Goal: Communication & Community: Connect with others

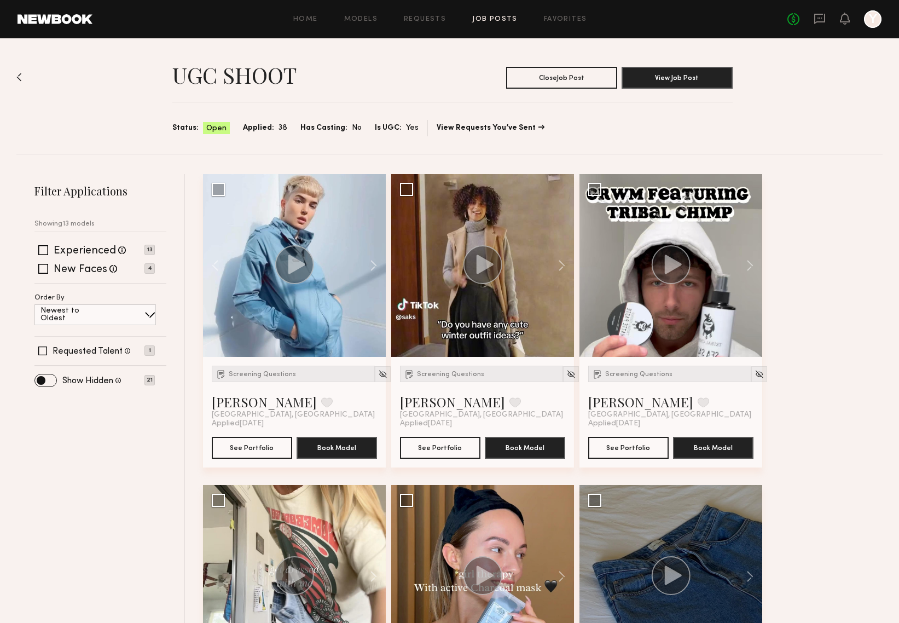
click at [24, 74] on div "UGC SHOOT Close Job Post View Job Post Status: Open Applied: 38 Has Casting: No…" at bounding box center [449, 96] width 867 height 116
click at [20, 76] on img at bounding box center [18, 77] width 5 height 9
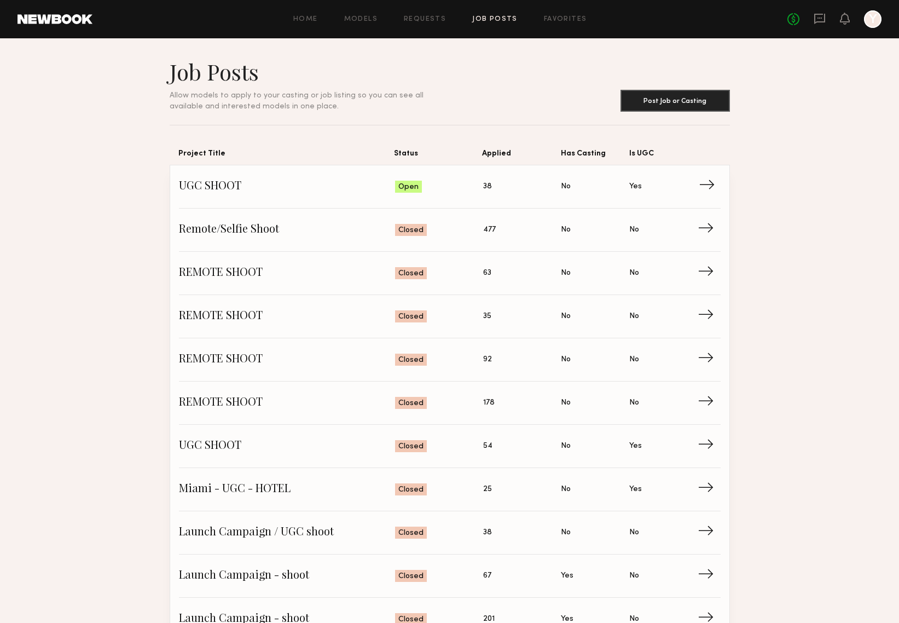
click at [235, 187] on span "UGC SHOOT" at bounding box center [287, 186] width 217 height 16
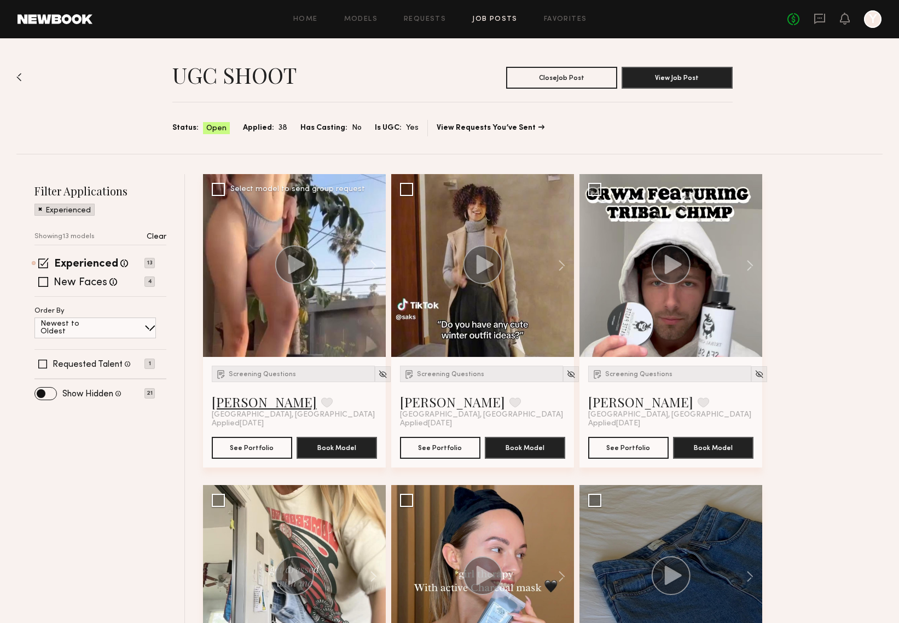
click at [238, 402] on link "[PERSON_NAME]" at bounding box center [264, 402] width 105 height 18
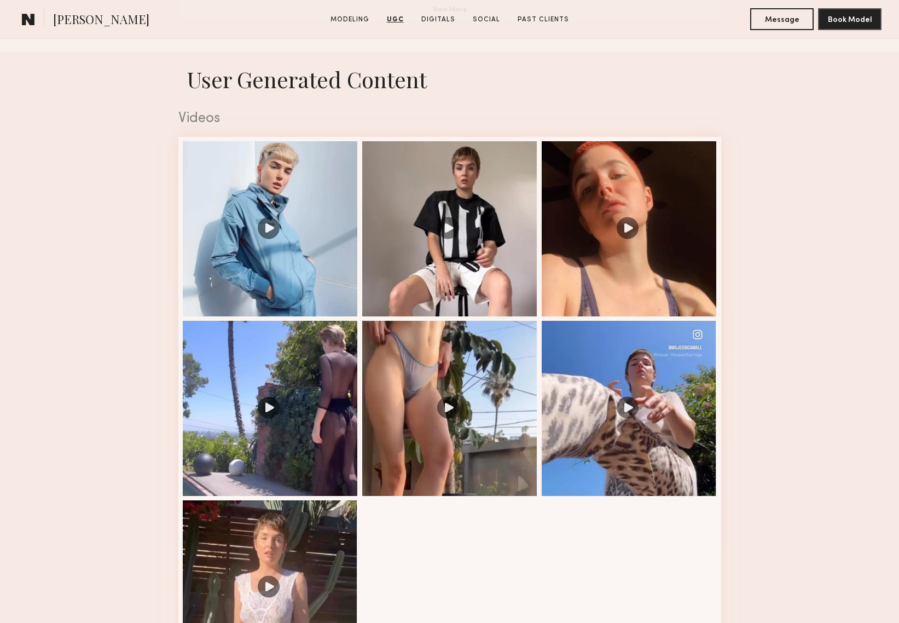
scroll to position [1066, 0]
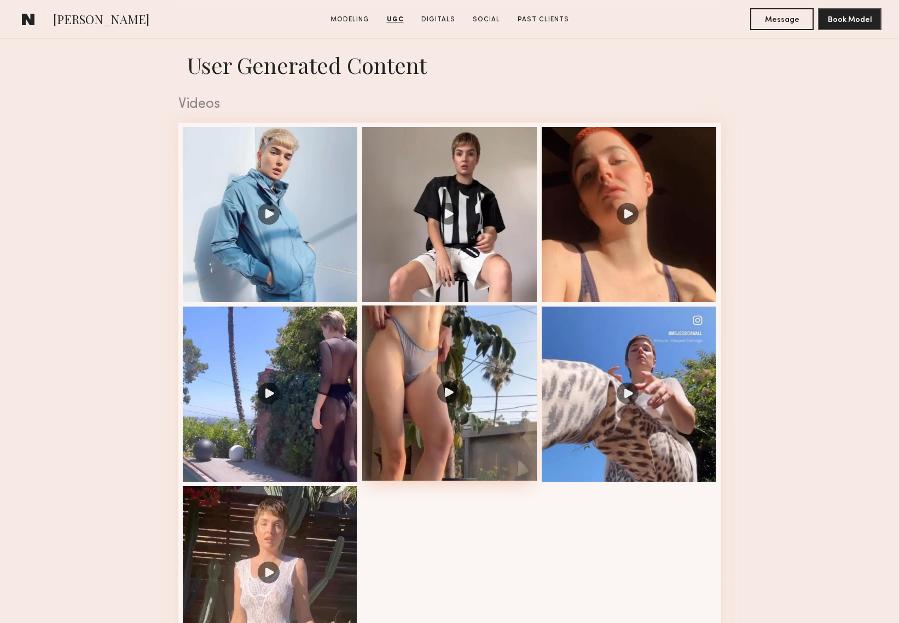
click at [500, 426] on div at bounding box center [449, 392] width 175 height 175
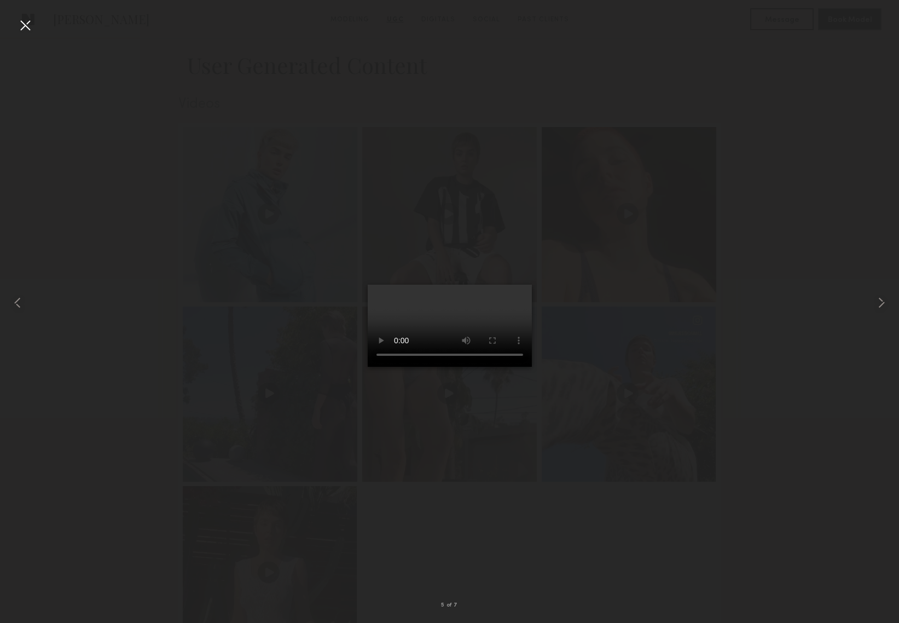
click at [740, 291] on div at bounding box center [449, 303] width 899 height 570
click at [23, 27] on div at bounding box center [25, 25] width 18 height 18
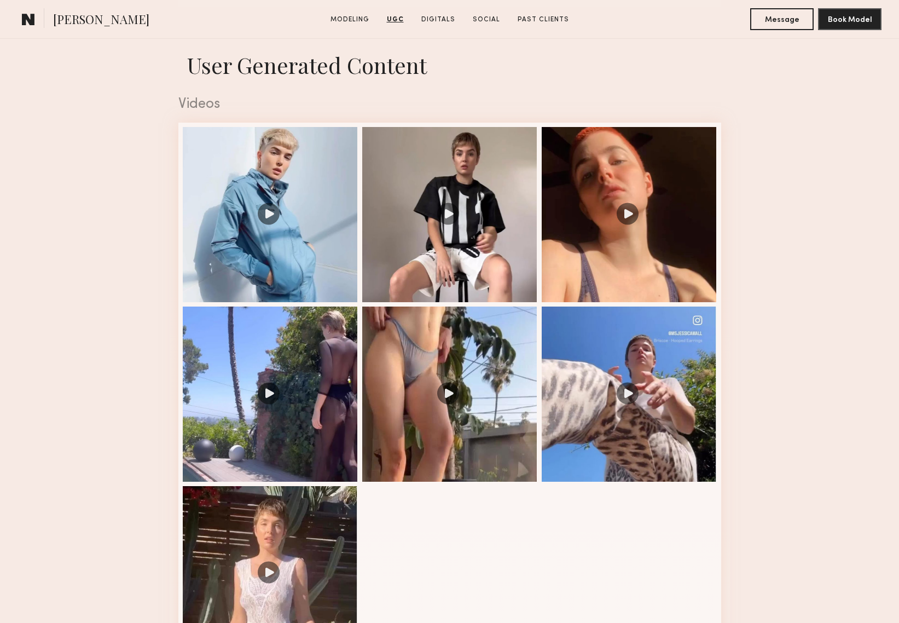
click at [390, 20] on link "UGC" at bounding box center [396, 20] width 26 height 10
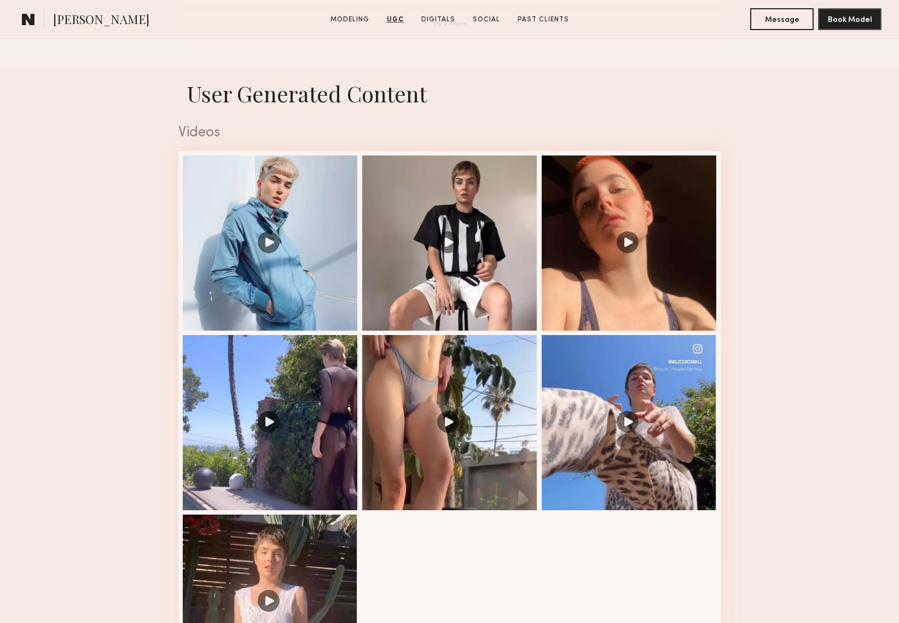
scroll to position [1037, 0]
click at [394, 19] on link "UGC" at bounding box center [396, 20] width 26 height 10
click at [21, 22] on link at bounding box center [29, 19] width 22 height 22
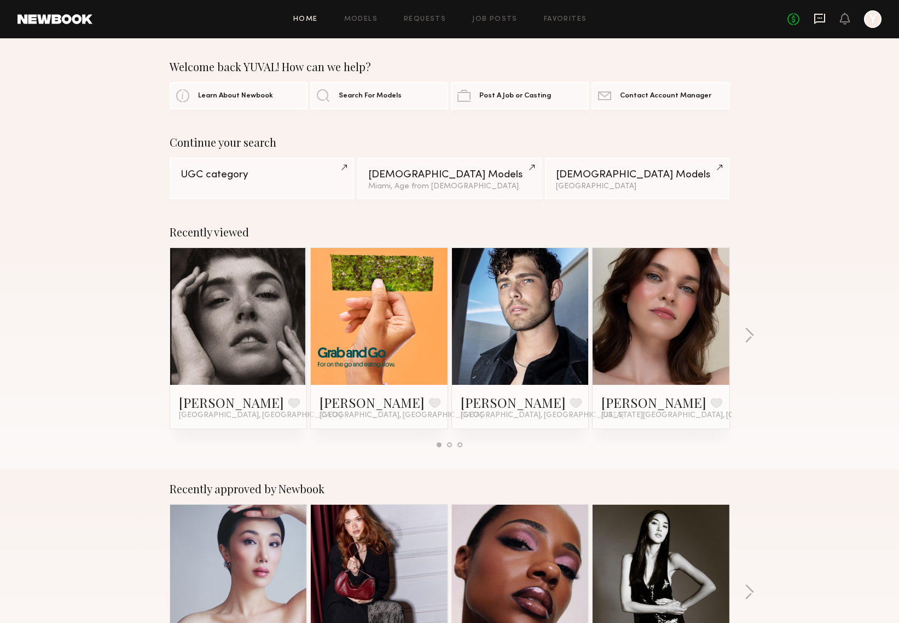
click at [818, 18] on icon at bounding box center [820, 18] width 4 height 1
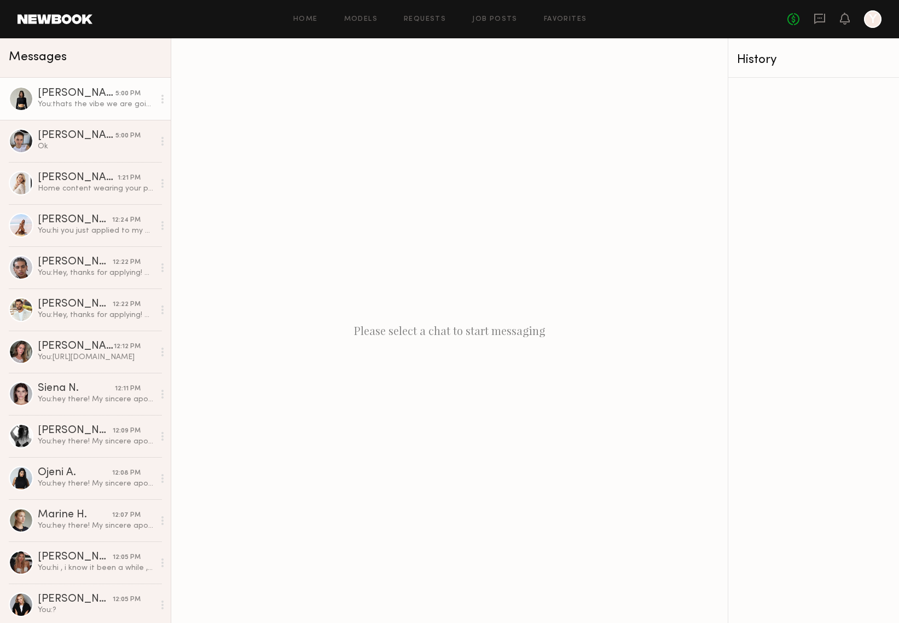
click at [74, 97] on div "[PERSON_NAME]" at bounding box center [77, 93] width 78 height 11
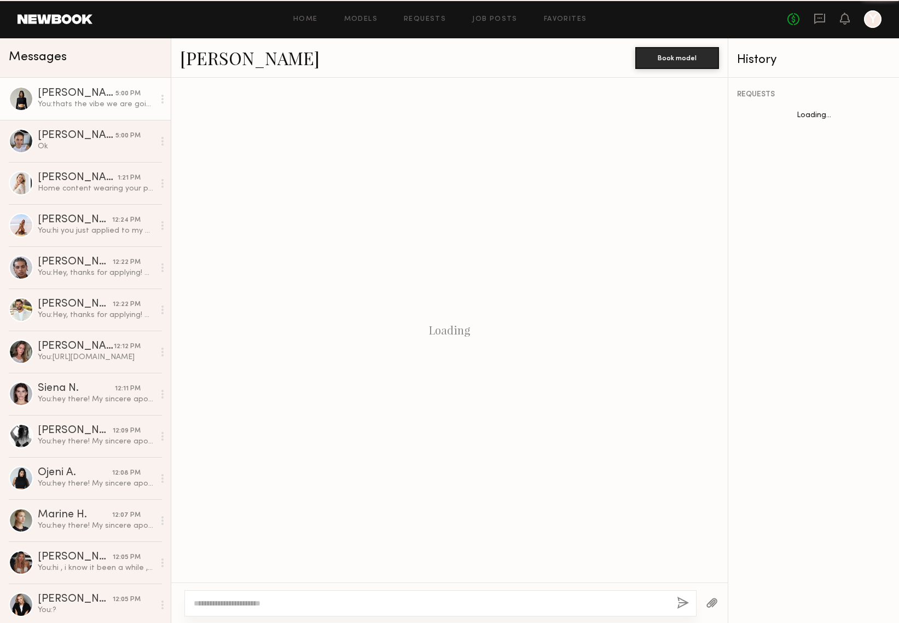
scroll to position [68, 0]
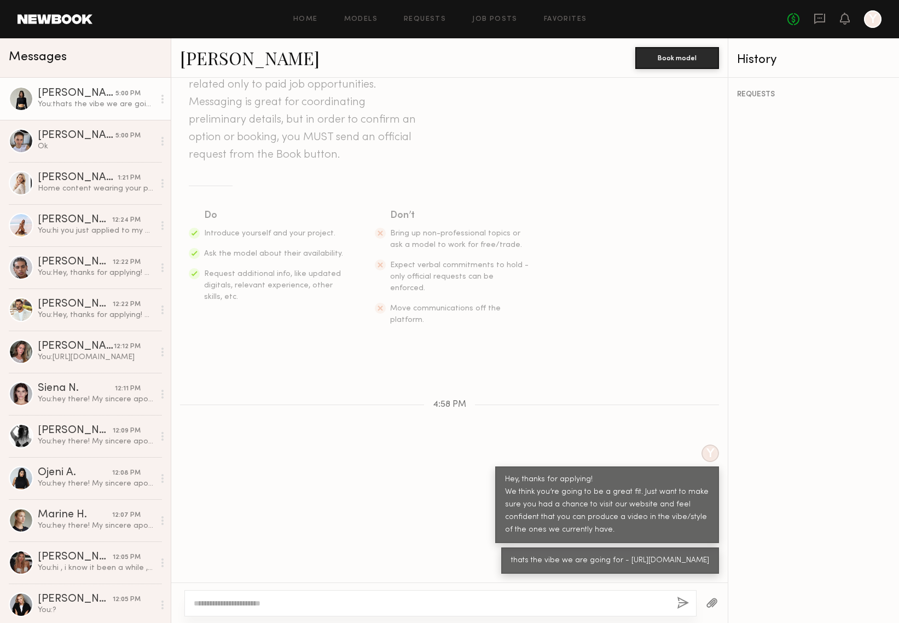
click at [209, 61] on link "[PERSON_NAME]" at bounding box center [250, 58] width 140 height 24
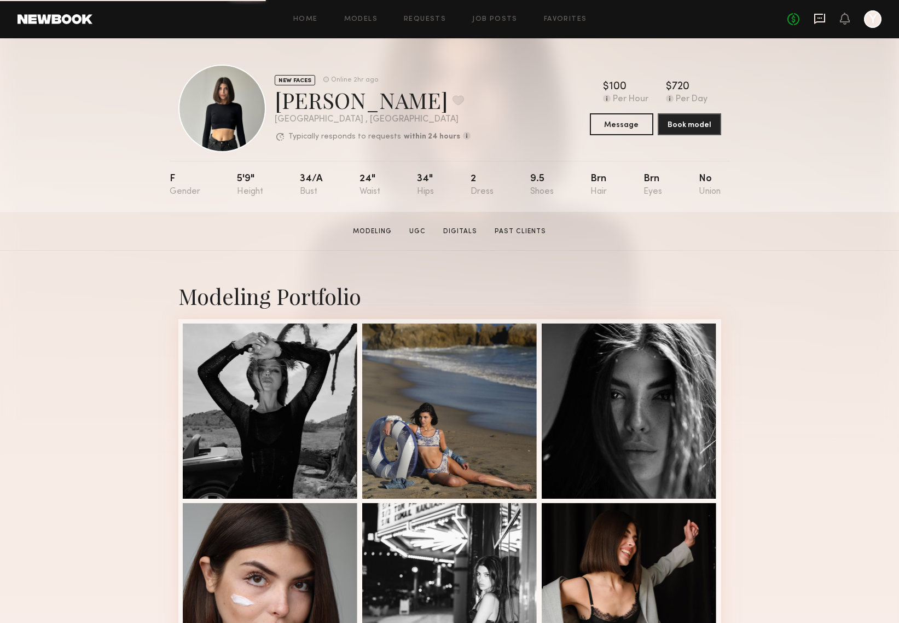
click at [822, 16] on icon at bounding box center [820, 19] width 12 height 12
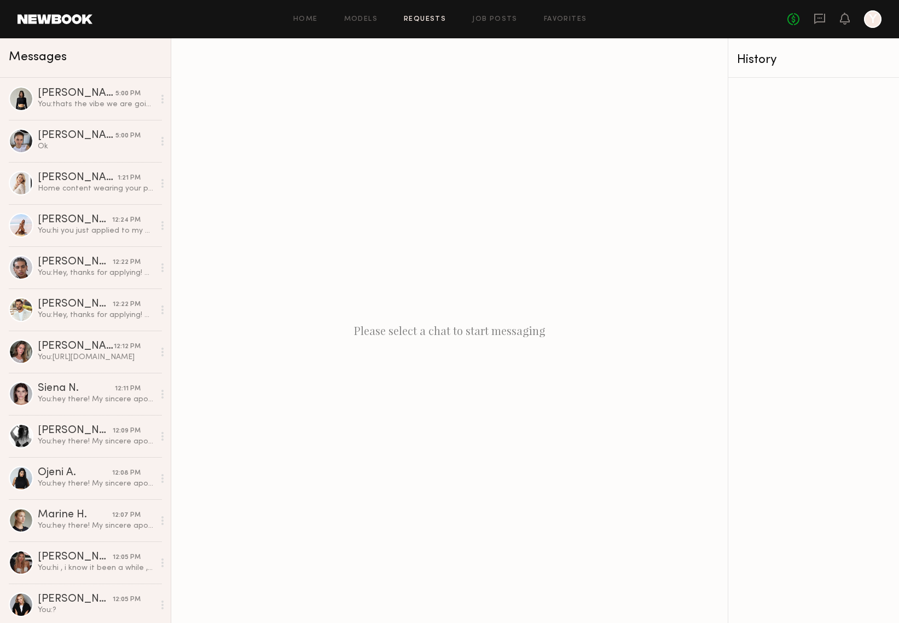
click at [432, 18] on link "Requests" at bounding box center [425, 19] width 42 height 7
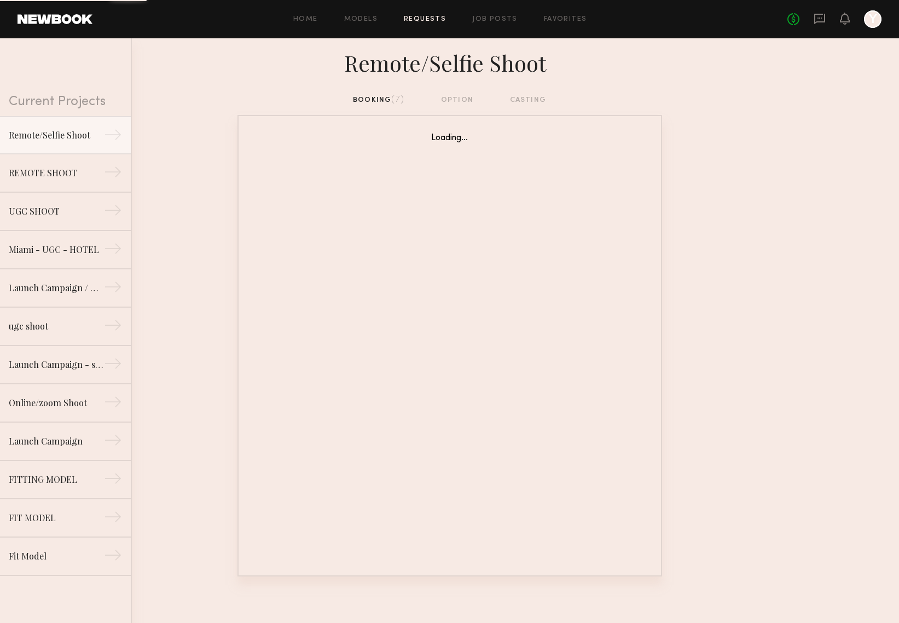
click at [483, 24] on div "Home Models Requests Job Posts Favorites Sign Out No fees up to $5,000 Y" at bounding box center [487, 19] width 789 height 18
click at [482, 19] on link "Job Posts" at bounding box center [494, 19] width 45 height 7
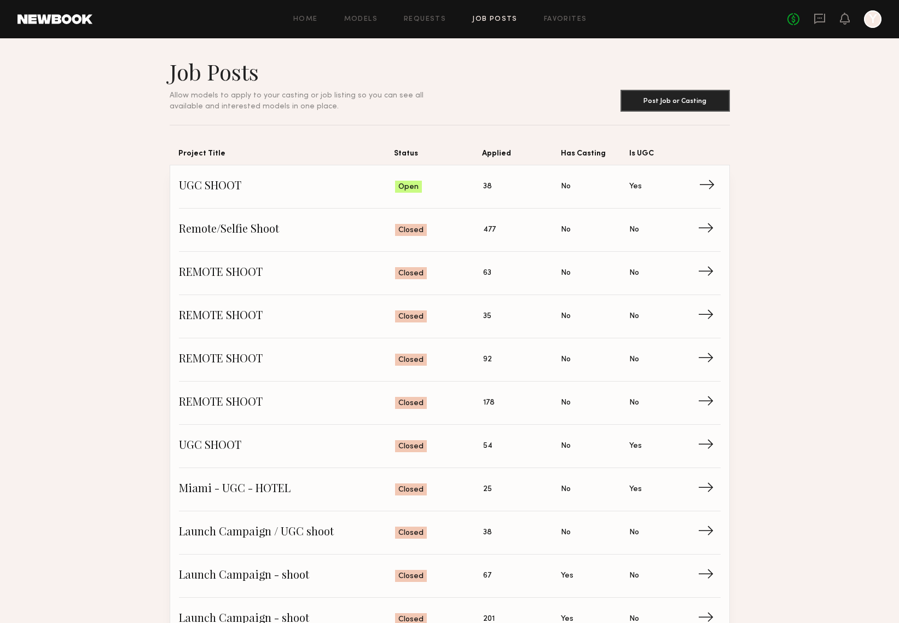
click at [218, 189] on span "UGC SHOOT" at bounding box center [287, 186] width 217 height 16
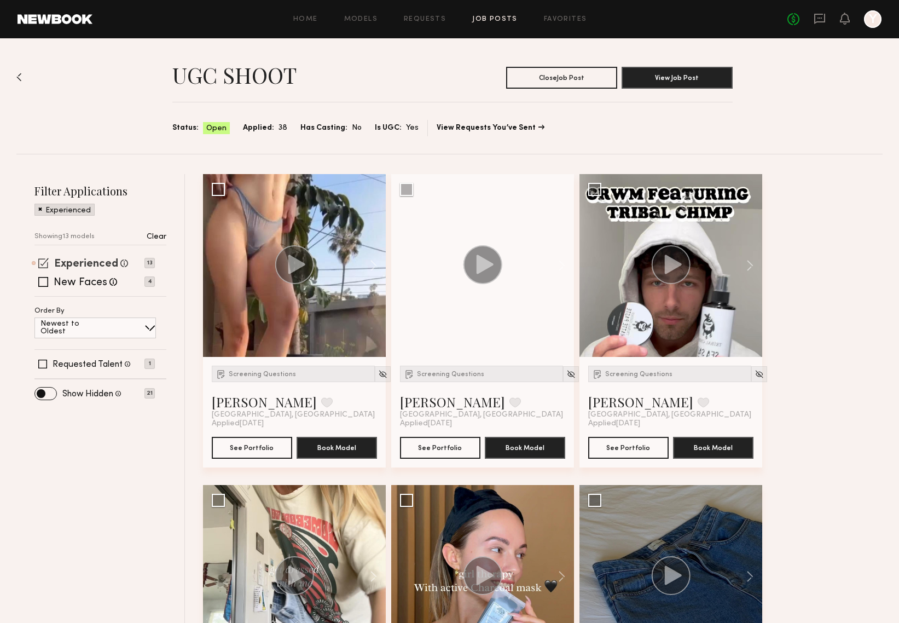
click at [73, 260] on label "Experienced" at bounding box center [86, 264] width 64 height 11
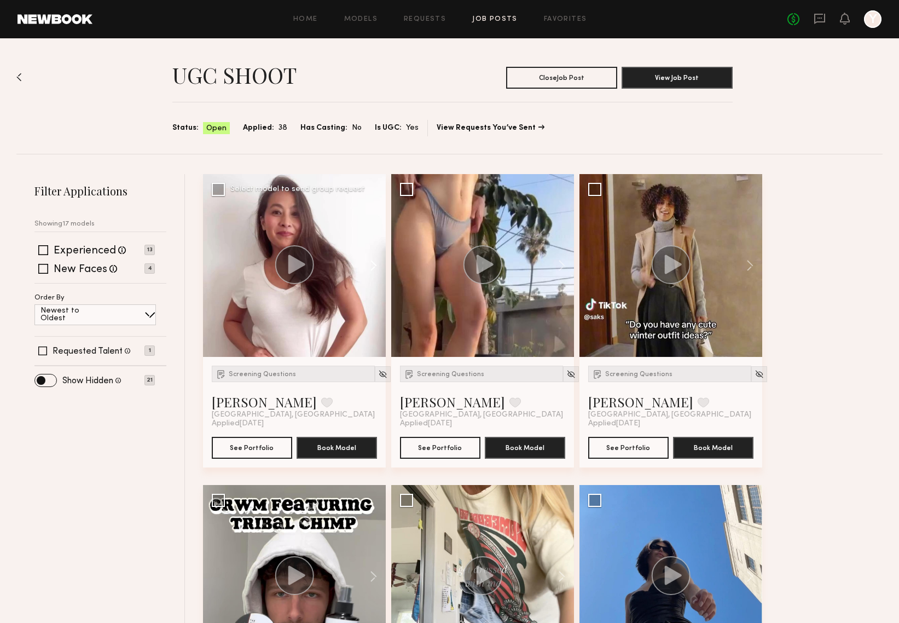
click at [368, 266] on button at bounding box center [368, 265] width 35 height 183
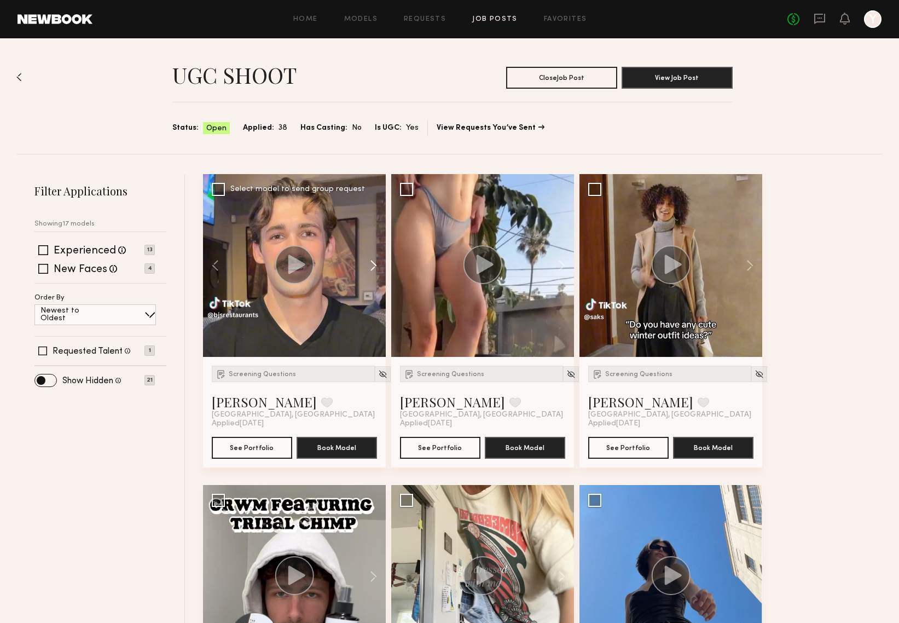
click at [368, 266] on button at bounding box center [368, 265] width 35 height 183
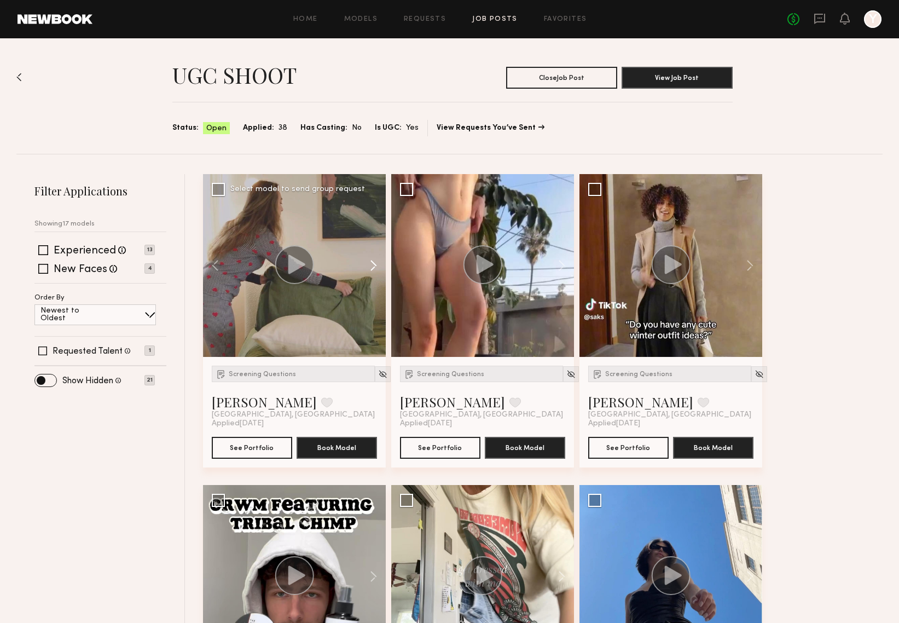
click at [368, 266] on button at bounding box center [368, 265] width 35 height 183
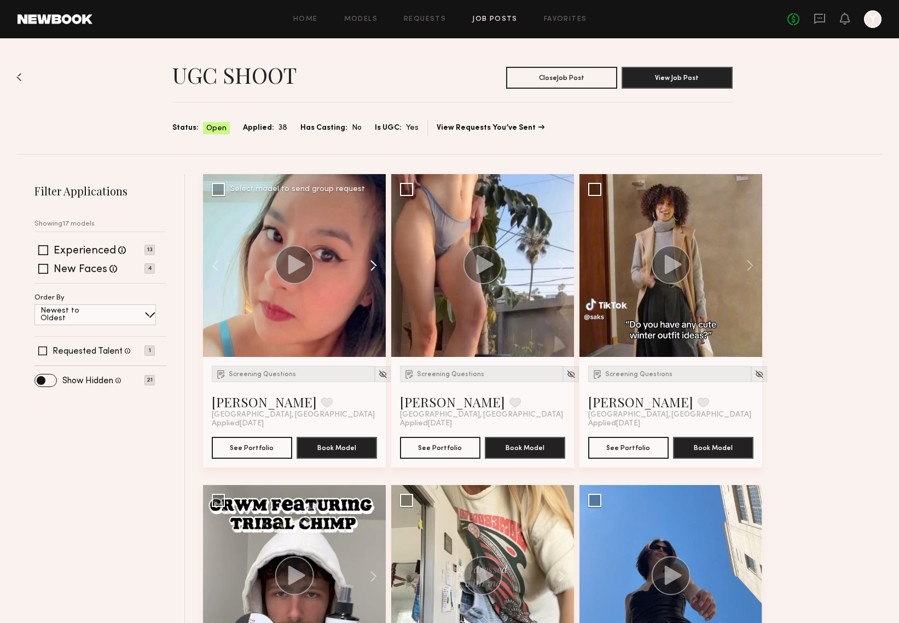
click at [368, 266] on button at bounding box center [368, 265] width 35 height 183
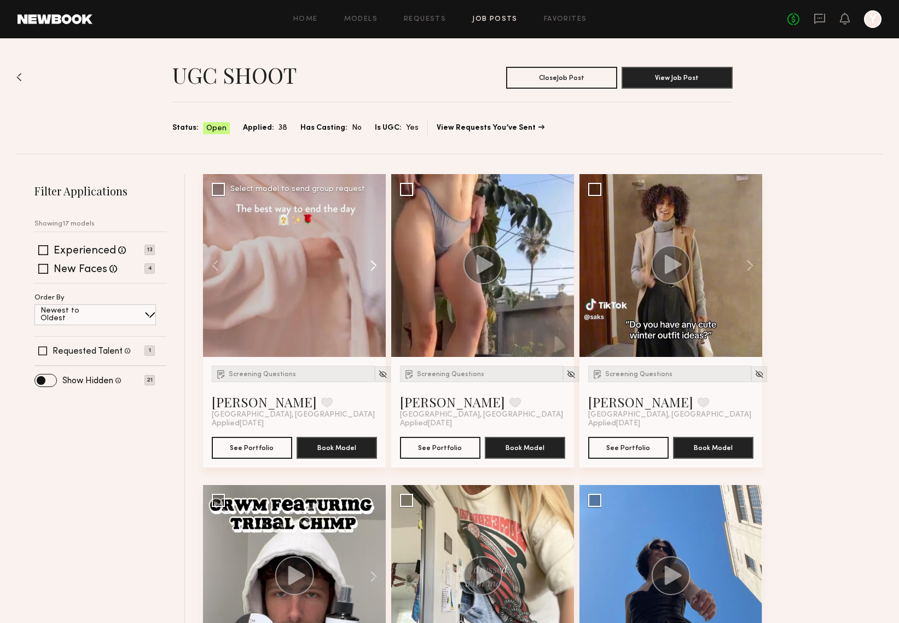
click at [368, 266] on button at bounding box center [368, 265] width 35 height 183
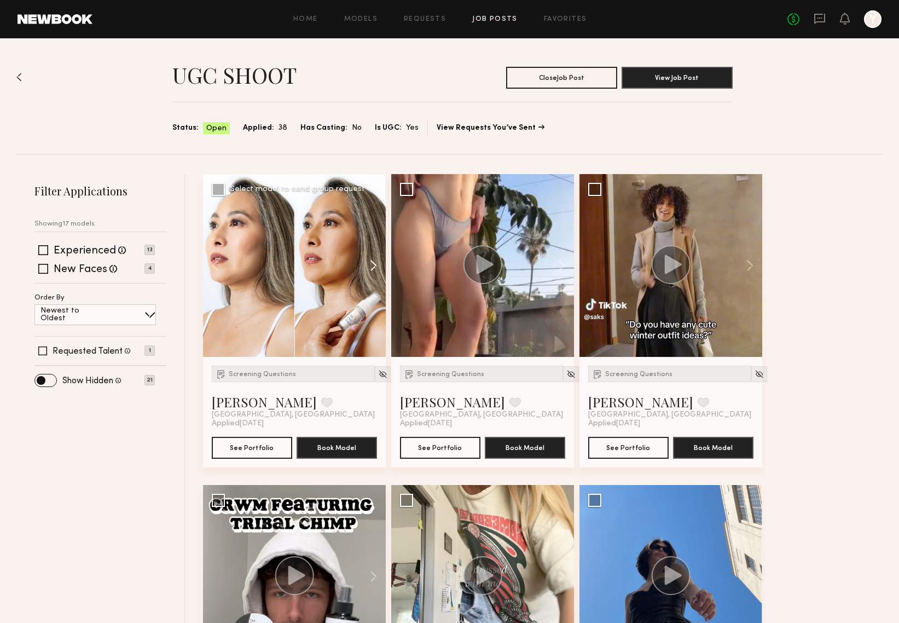
click at [368, 266] on button at bounding box center [368, 265] width 35 height 183
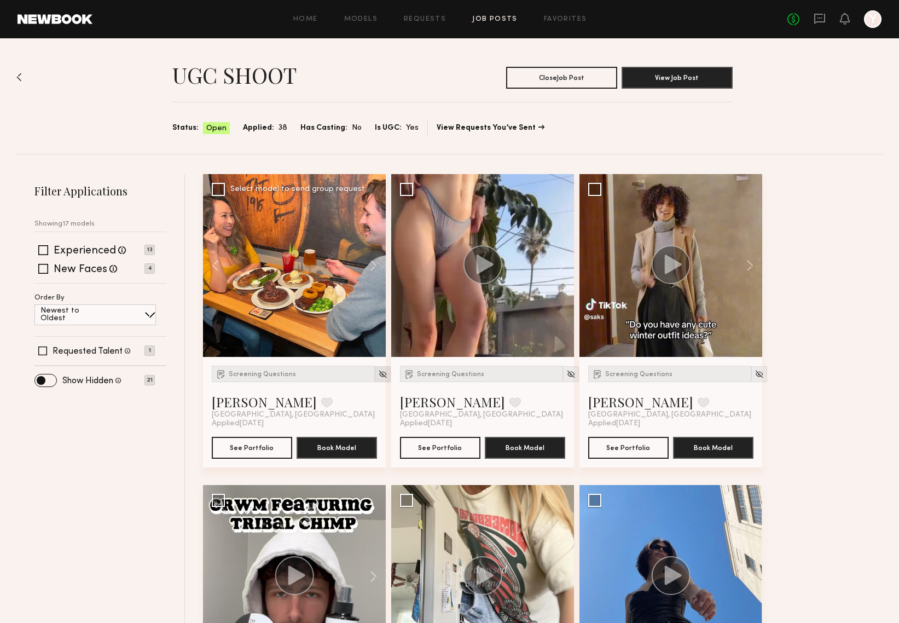
click at [378, 377] on img at bounding box center [382, 374] width 9 height 9
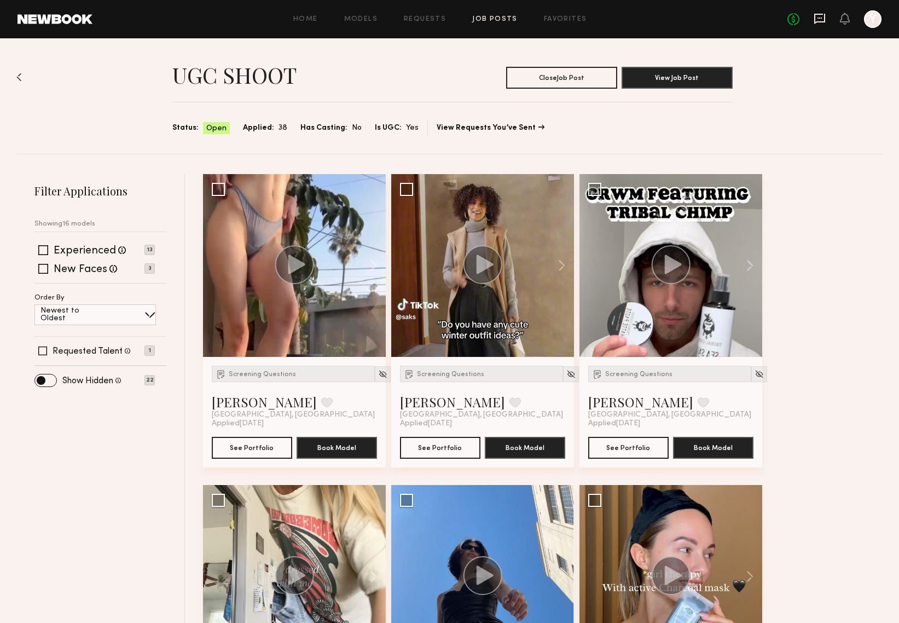
click at [816, 19] on icon at bounding box center [820, 19] width 12 height 12
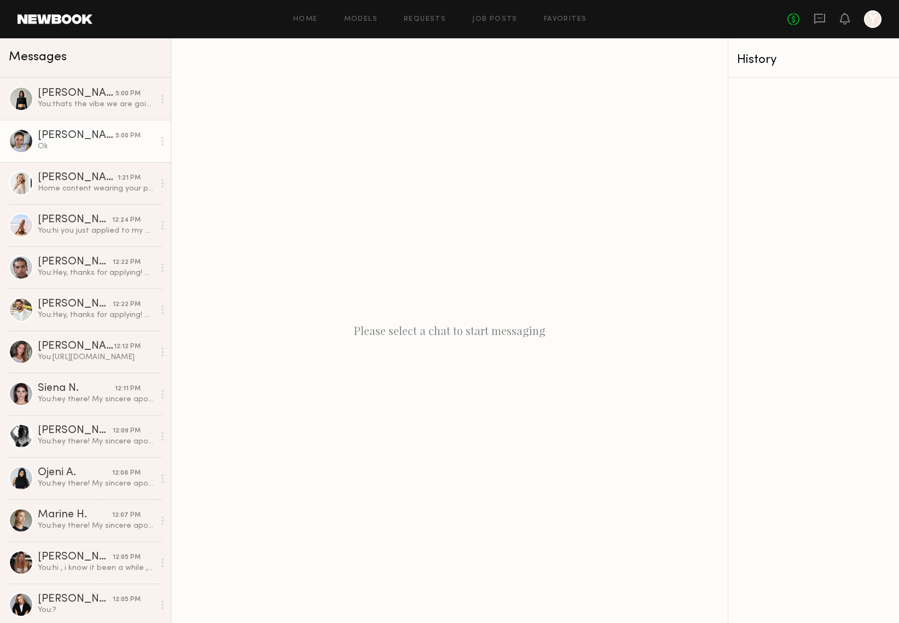
click at [73, 150] on div "Ok" at bounding box center [96, 146] width 117 height 10
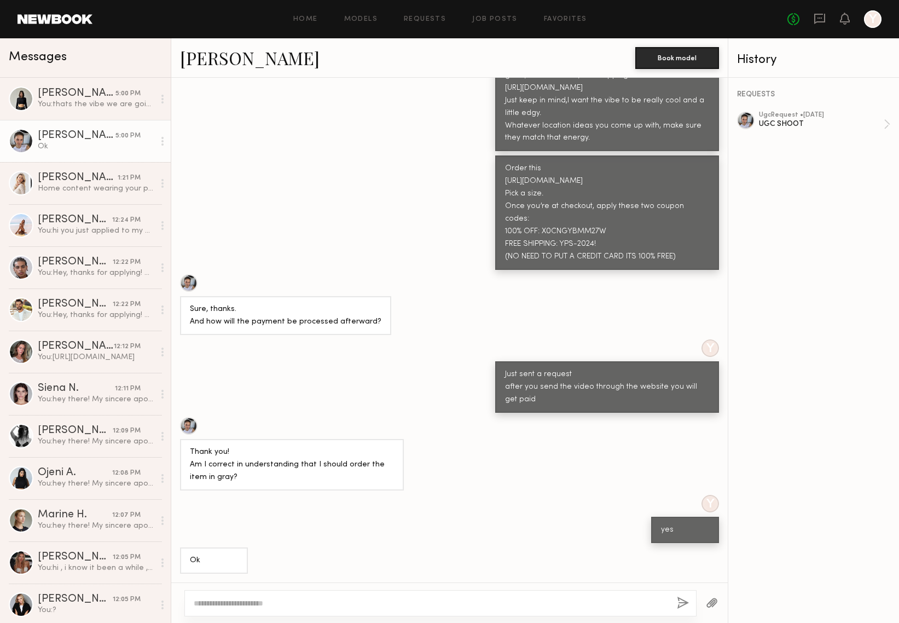
scroll to position [333, 0]
click at [382, 598] on textarea at bounding box center [431, 603] width 475 height 11
type textarea "**********"
click at [684, 602] on button "button" at bounding box center [683, 604] width 12 height 14
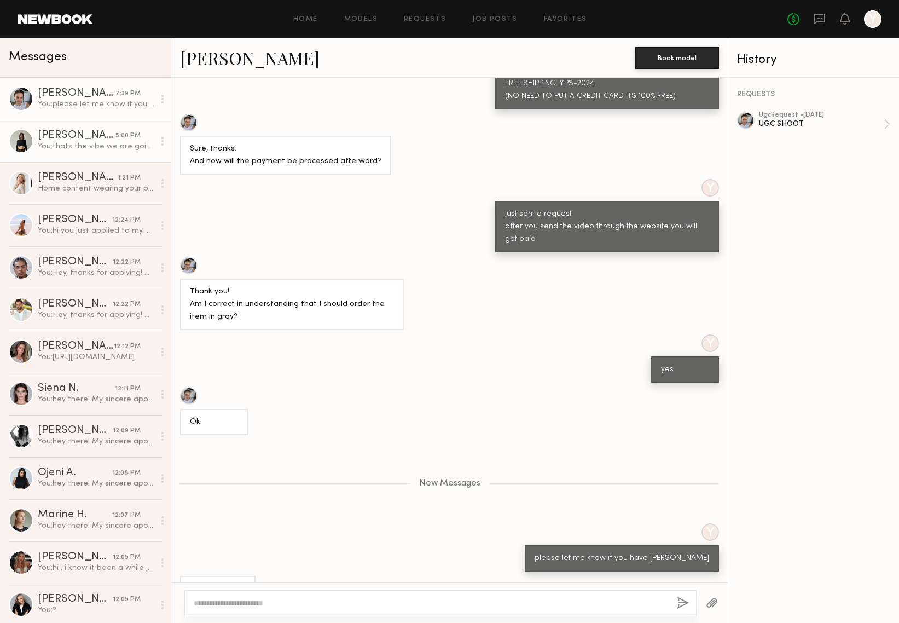
click at [95, 151] on div "You: thats the vibe we are going for - https://www.instagram.com/reel/DE8CVwNym…" at bounding box center [96, 146] width 117 height 10
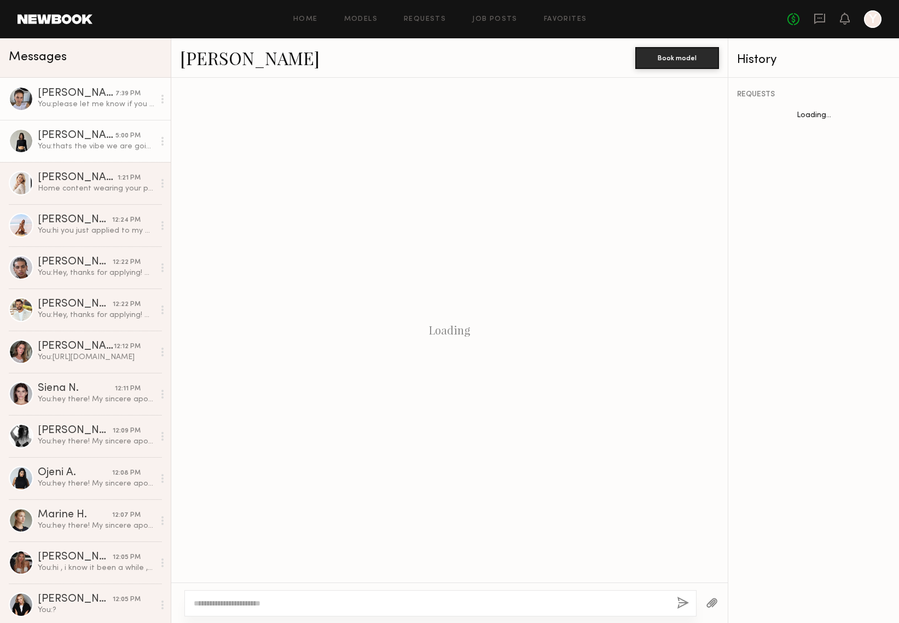
scroll to position [79, 0]
click at [93, 113] on link "Tanya A. 7:39 PM You: please let me know if you have anny issues" at bounding box center [85, 99] width 171 height 42
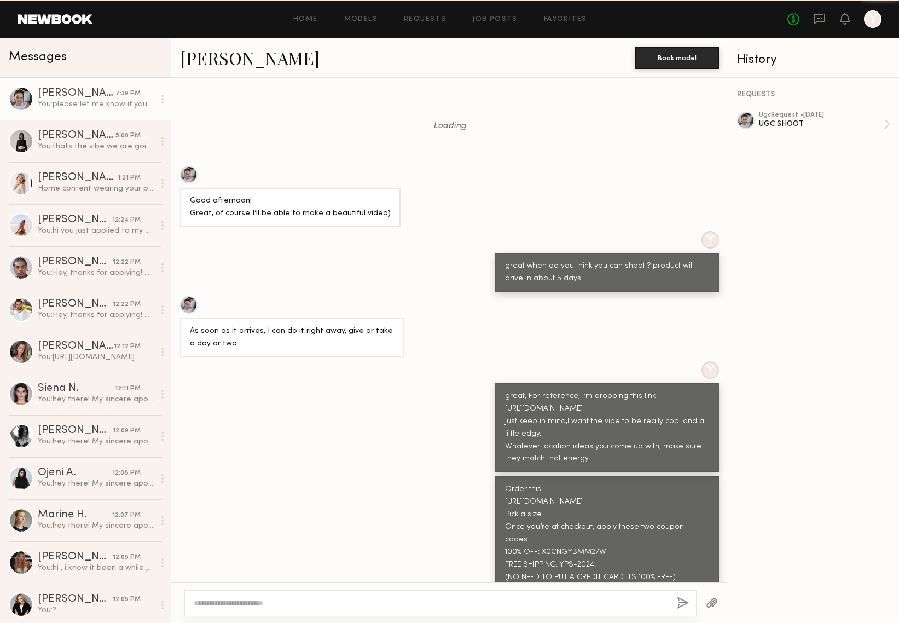
scroll to position [451, 0]
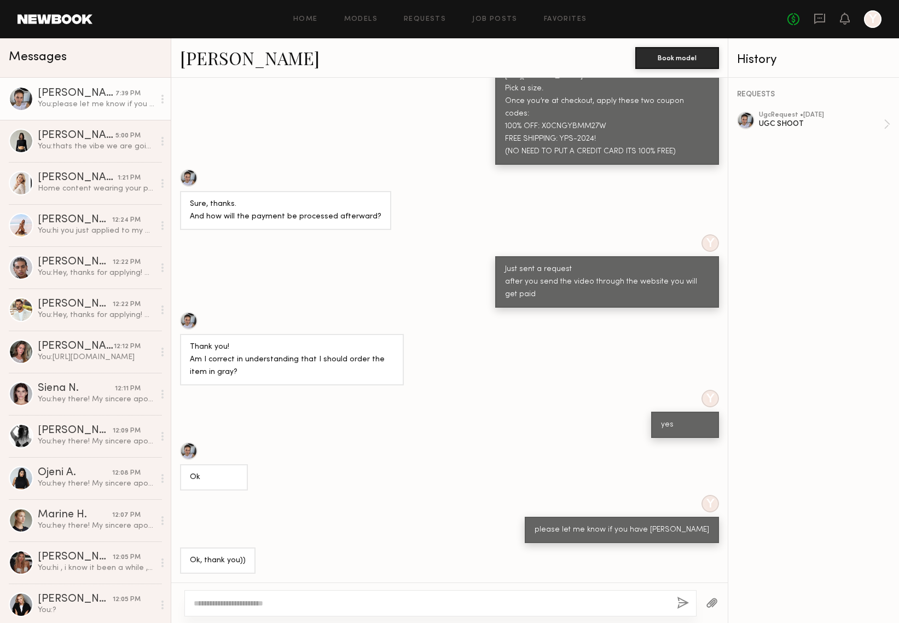
click at [211, 50] on link "Tanya A." at bounding box center [250, 58] width 140 height 24
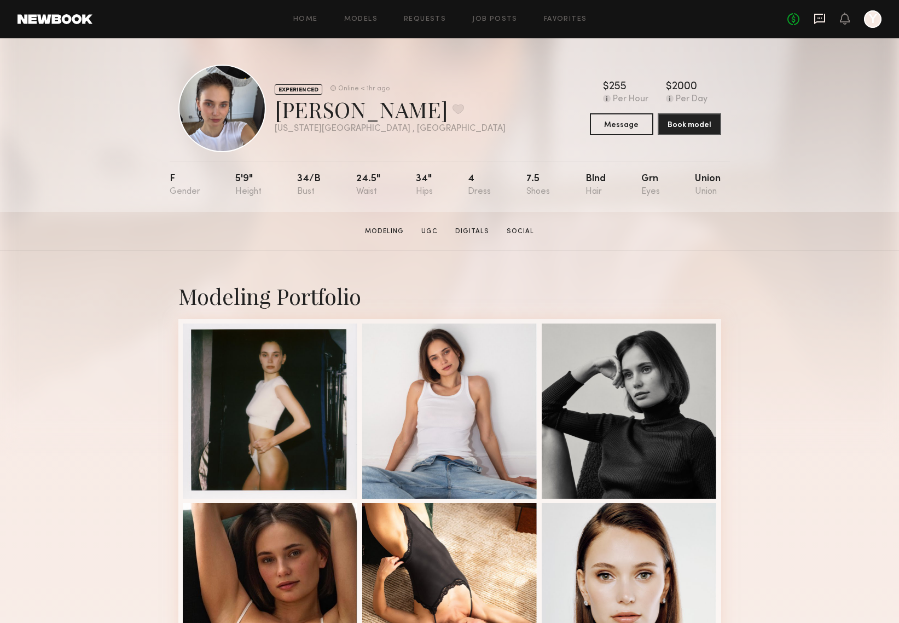
click at [820, 24] on icon at bounding box center [820, 19] width 12 height 12
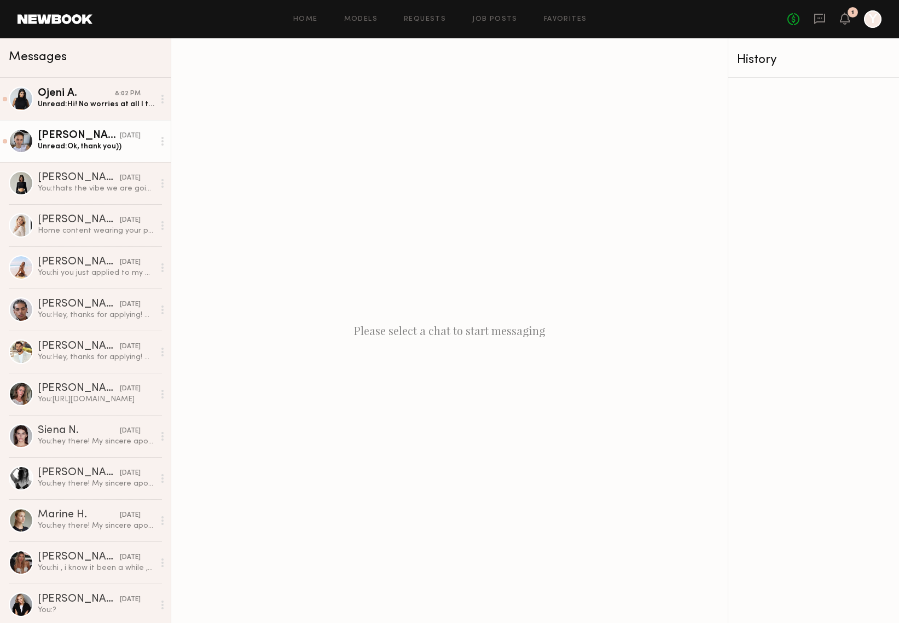
click at [56, 151] on div "Unread: Ok, thank you))" at bounding box center [96, 146] width 117 height 10
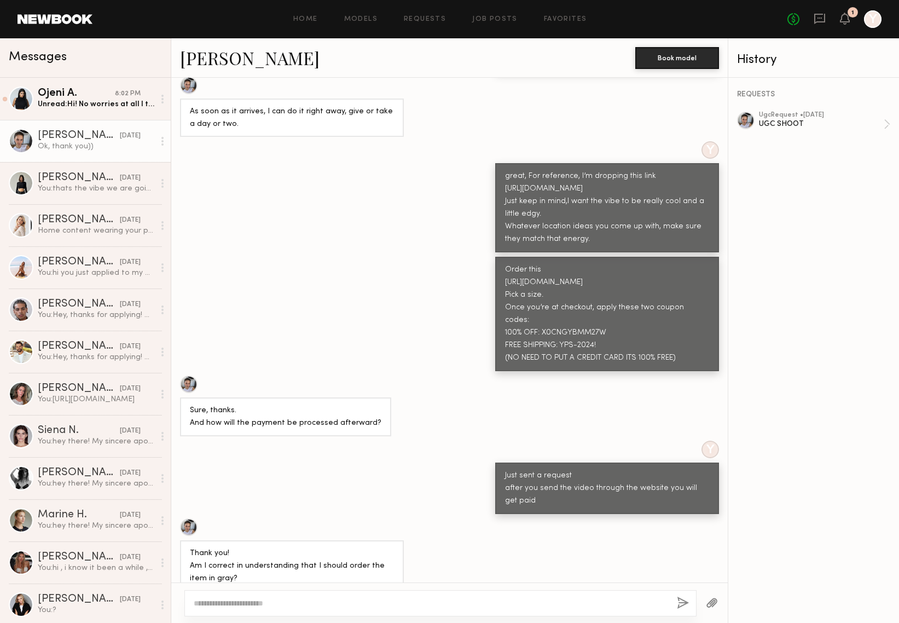
scroll to position [874, 0]
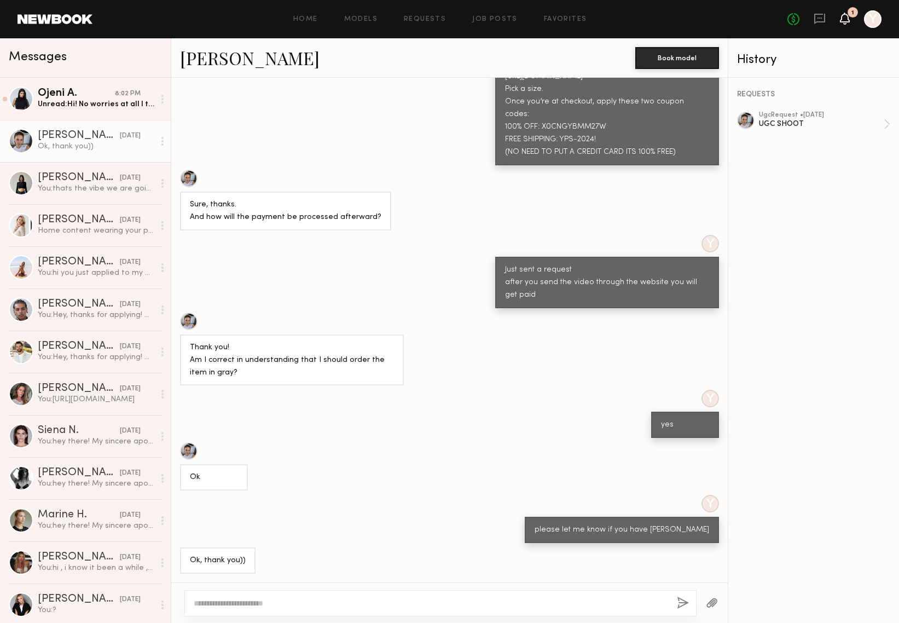
click at [847, 19] on icon at bounding box center [845, 18] width 9 height 8
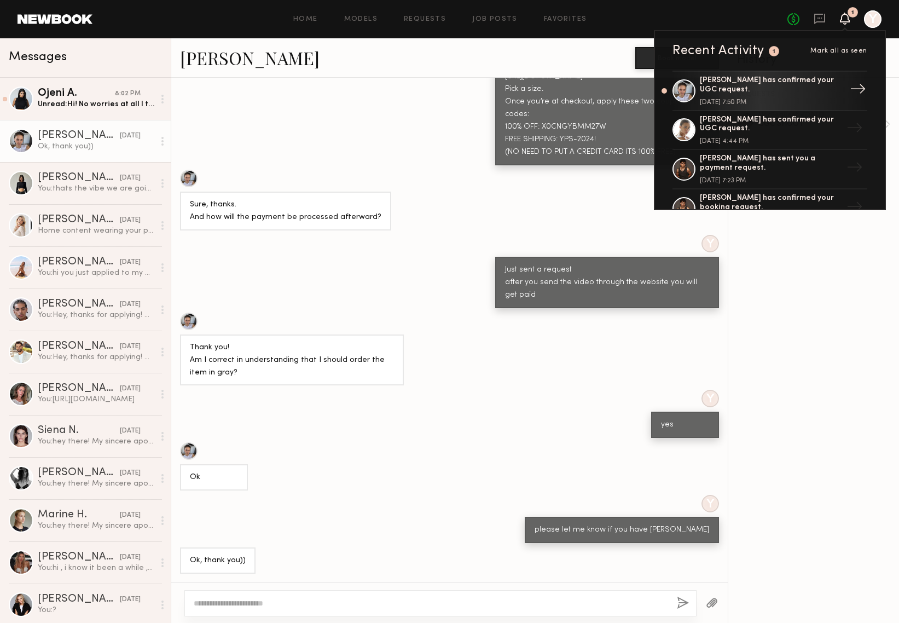
click at [784, 97] on div "Tanya A. has confirmed your UGC request. August 21, 2025 @ 7:50 PM" at bounding box center [771, 91] width 142 height 30
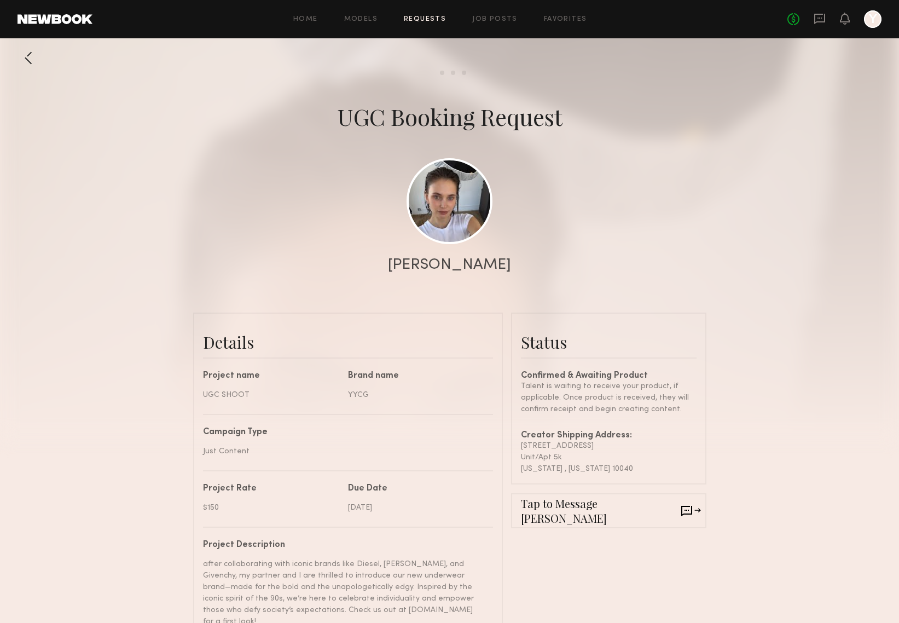
click at [29, 64] on div at bounding box center [29, 58] width 22 height 22
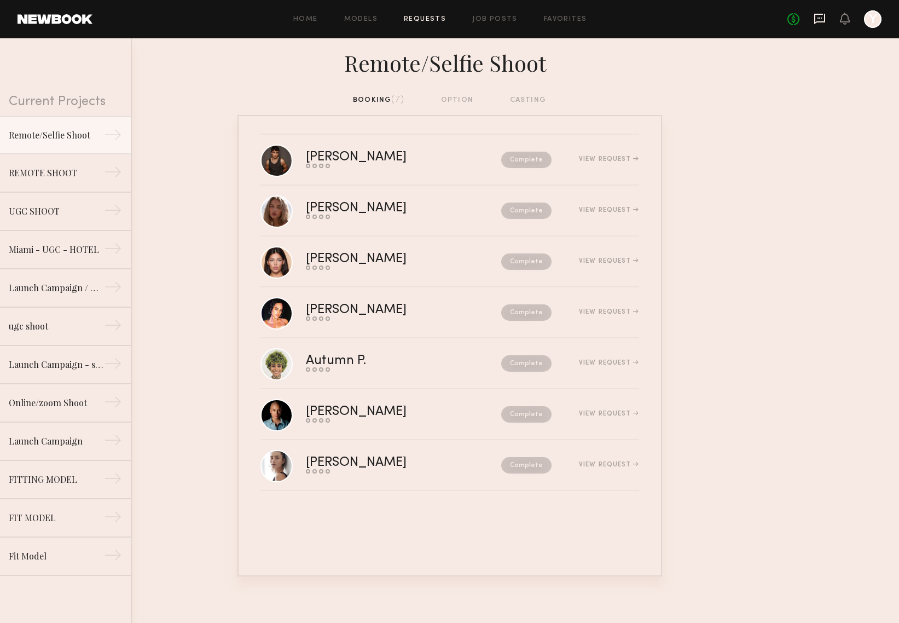
click at [823, 20] on icon at bounding box center [820, 19] width 12 height 12
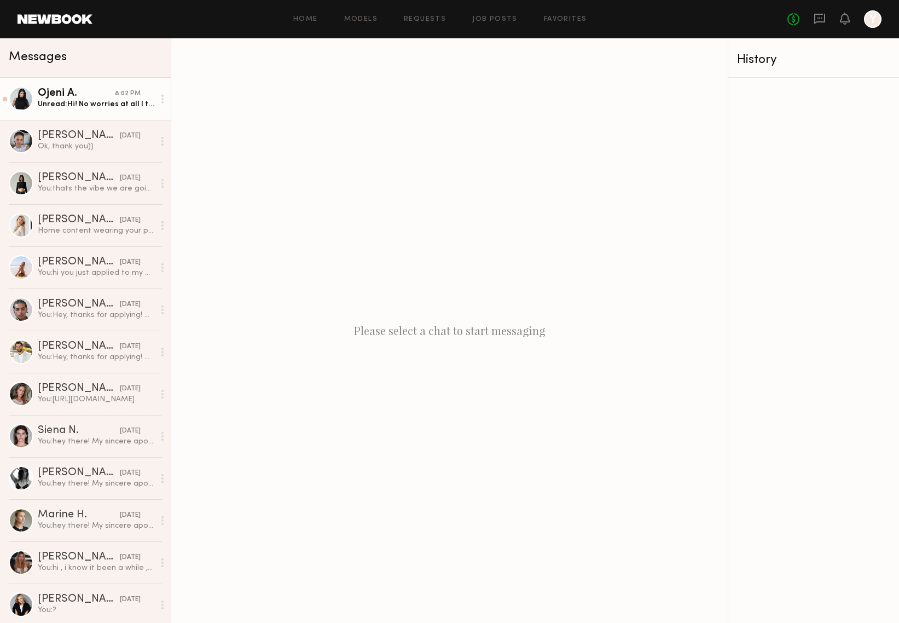
click at [116, 97] on div "8:02 PM" at bounding box center [128, 94] width 26 height 10
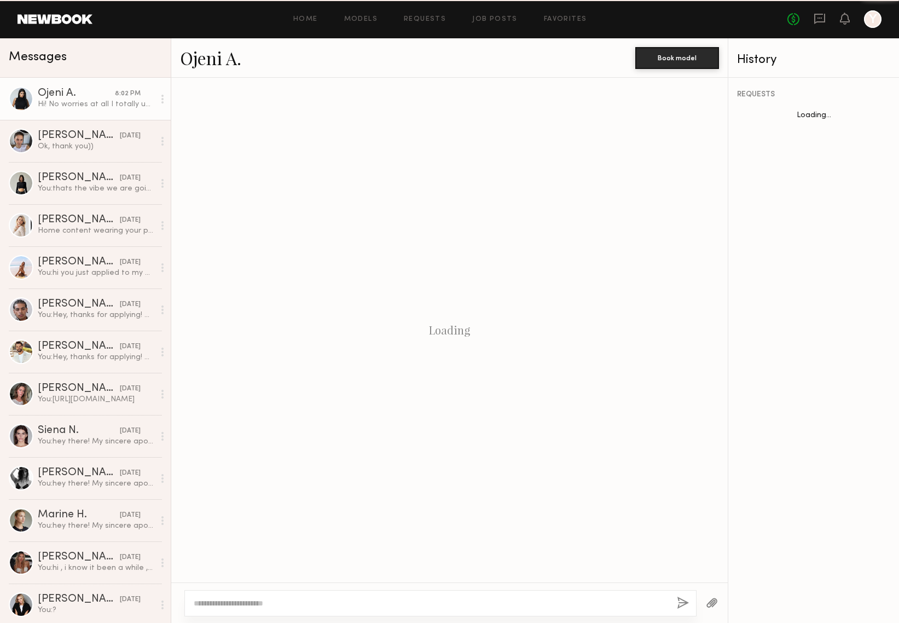
scroll to position [1038, 0]
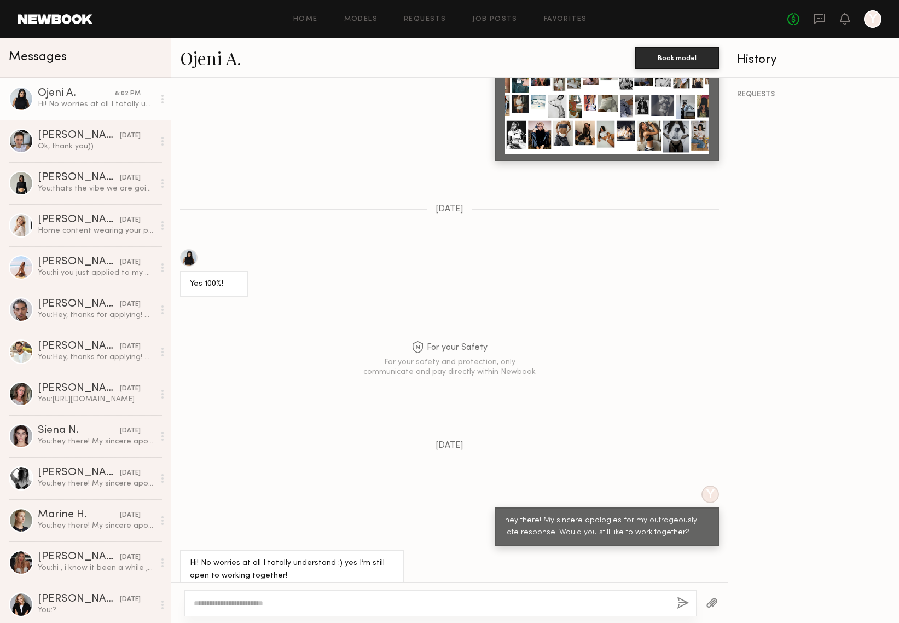
click at [221, 59] on link "Ojeni A." at bounding box center [210, 58] width 61 height 24
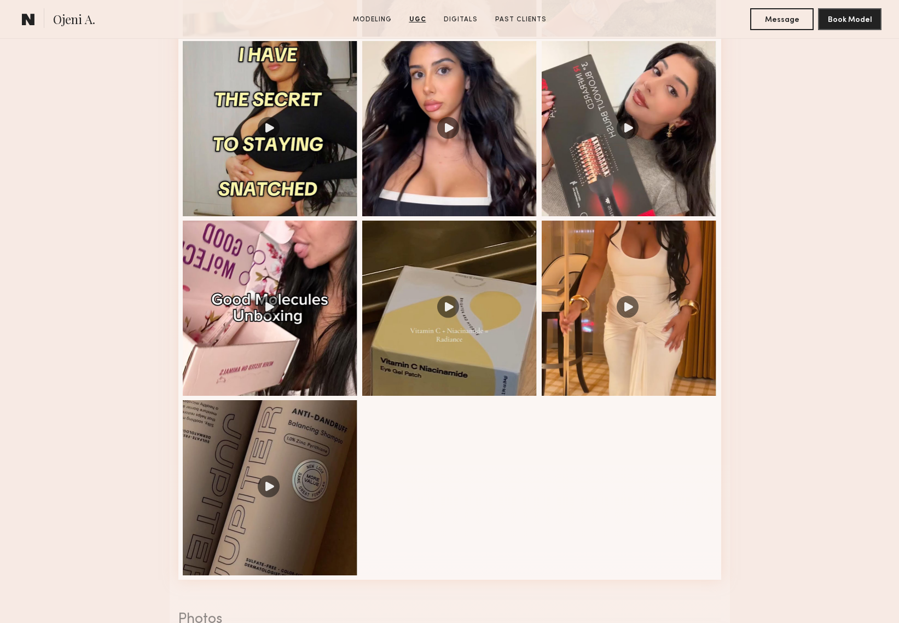
scroll to position [1228, 0]
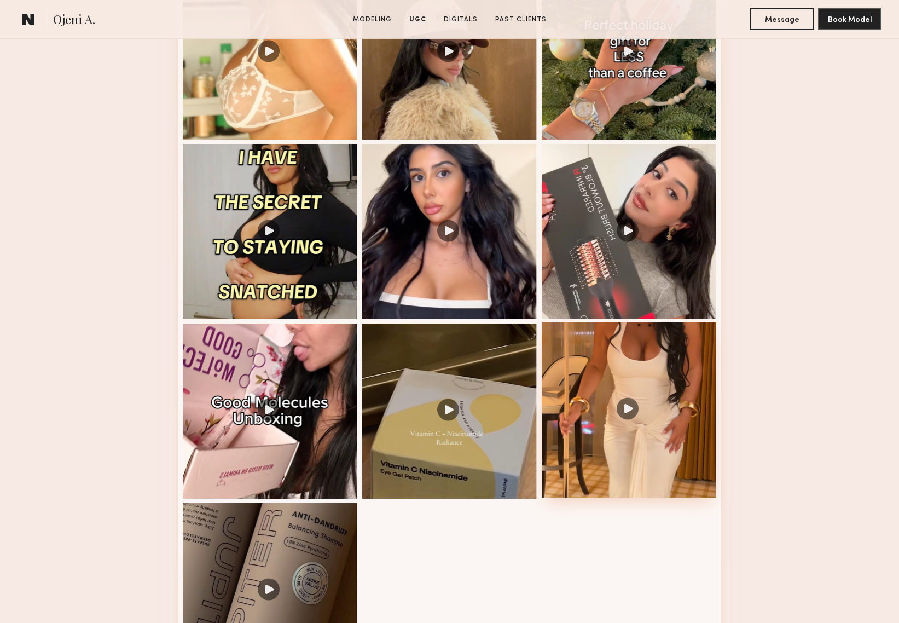
click at [563, 429] on div at bounding box center [629, 409] width 175 height 175
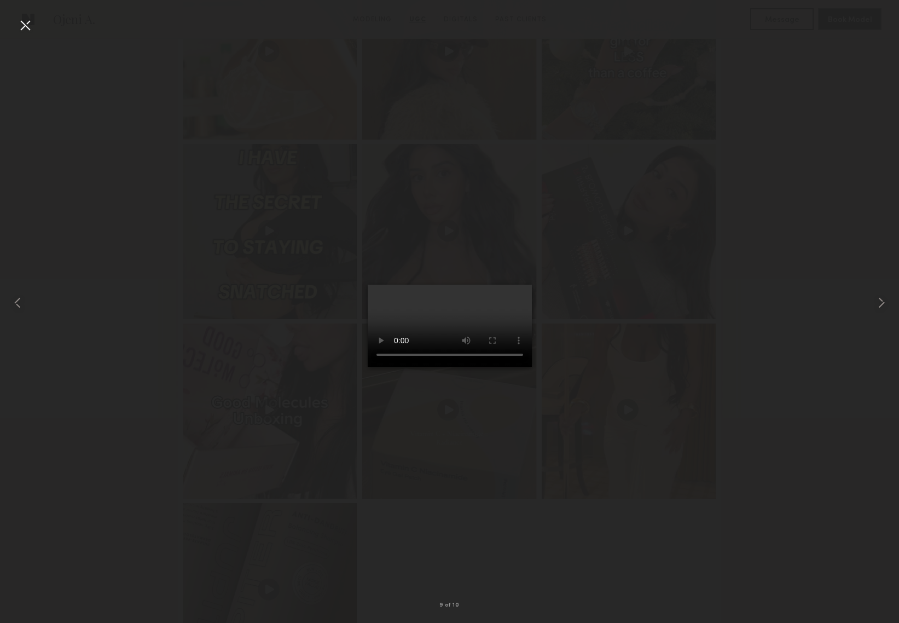
click at [26, 21] on div at bounding box center [25, 25] width 18 height 18
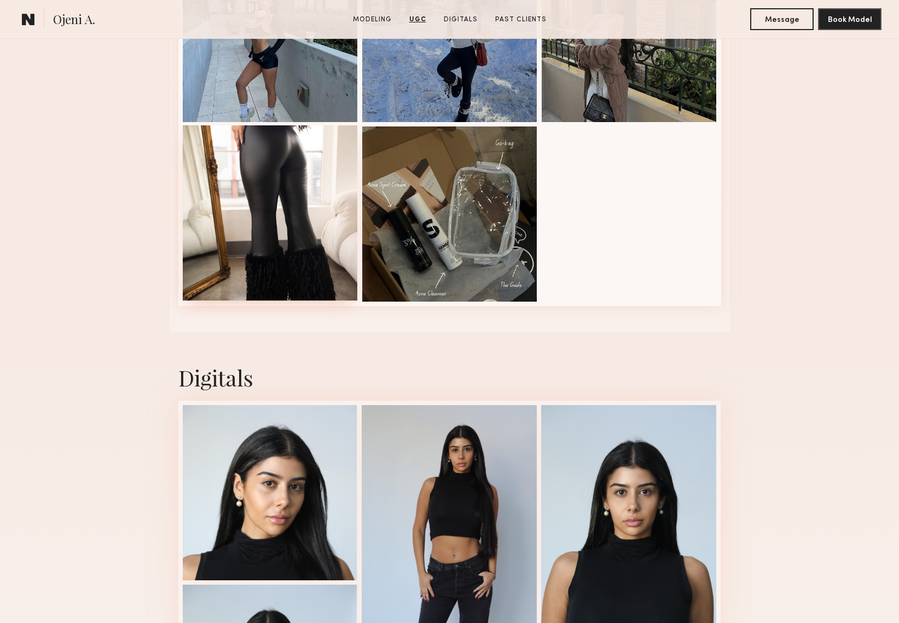
scroll to position [2194, 0]
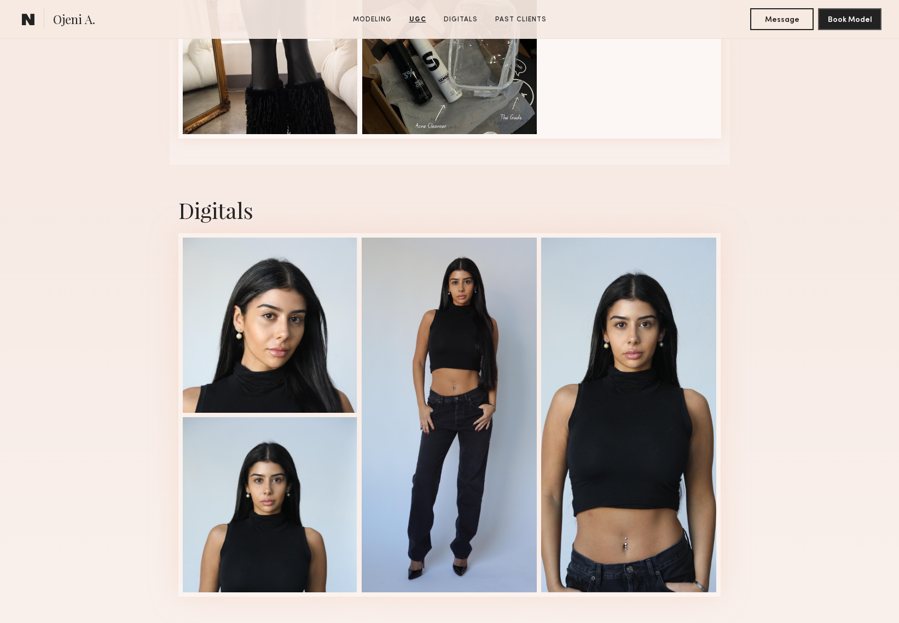
click at [24, 14] on common-icon at bounding box center [28, 19] width 13 height 14
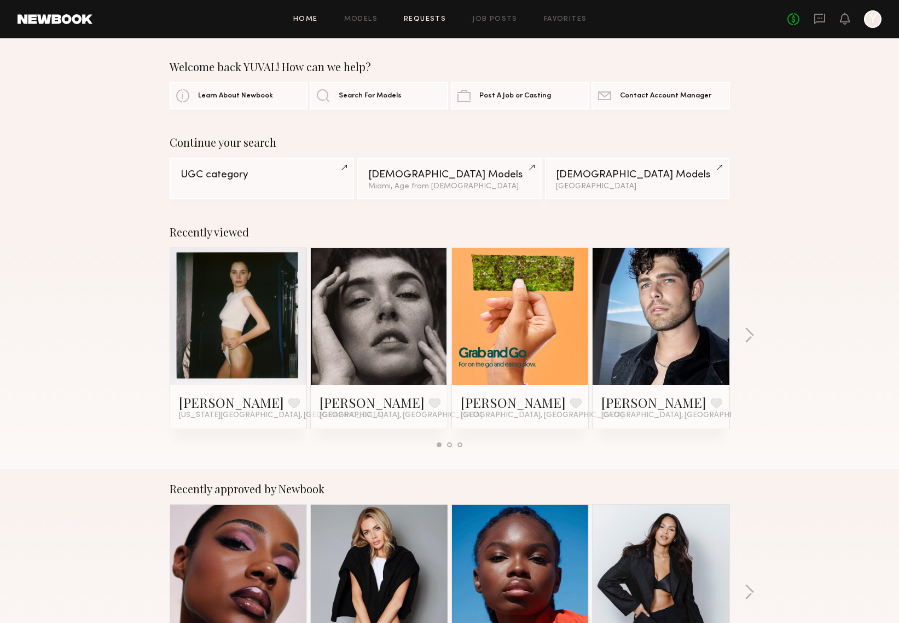
click at [433, 20] on link "Requests" at bounding box center [425, 19] width 42 height 7
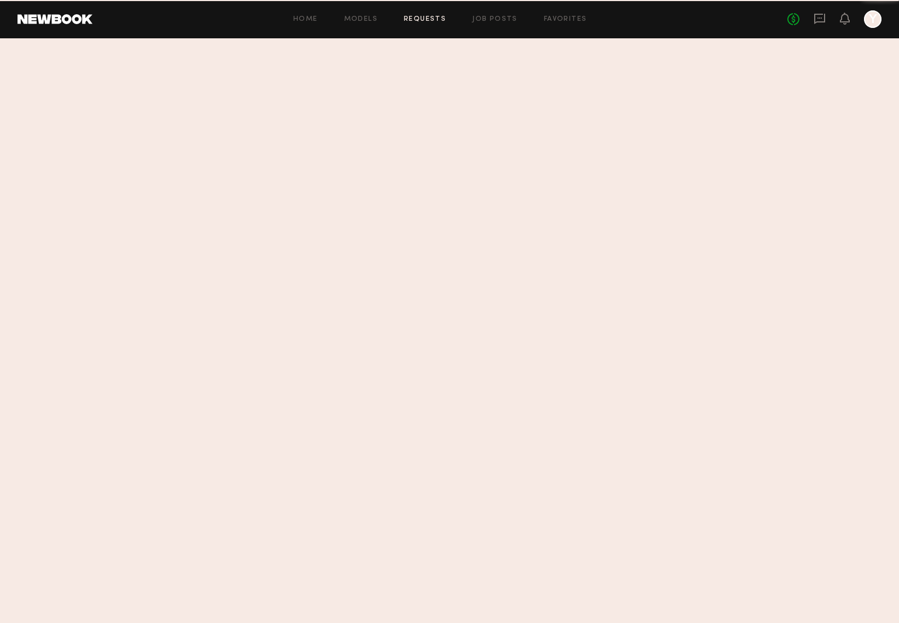
click at [501, 24] on div "Home Models Requests Job Posts Favorites Sign Out No fees up to $5,000 Y" at bounding box center [487, 19] width 789 height 18
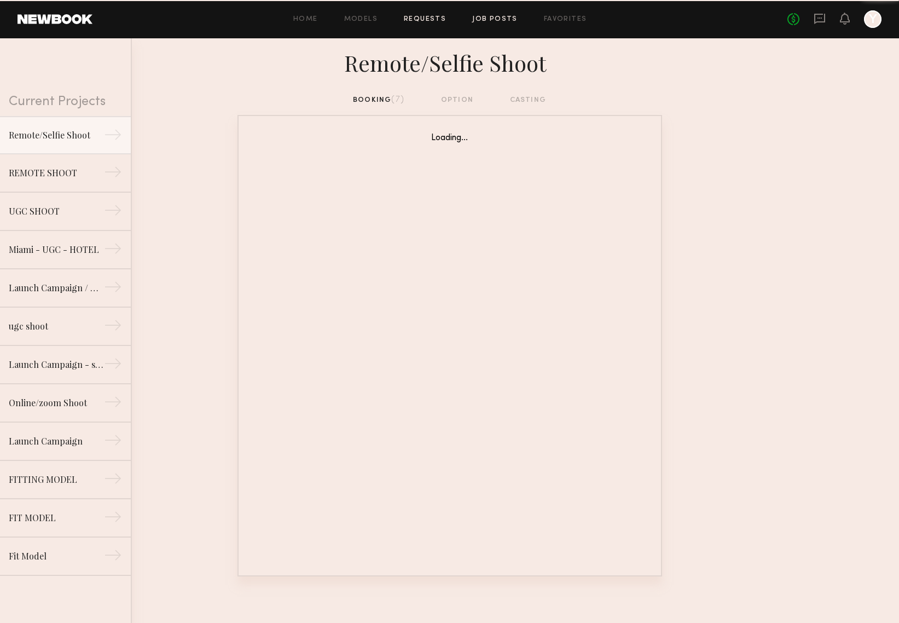
click at [497, 19] on link "Job Posts" at bounding box center [494, 19] width 45 height 7
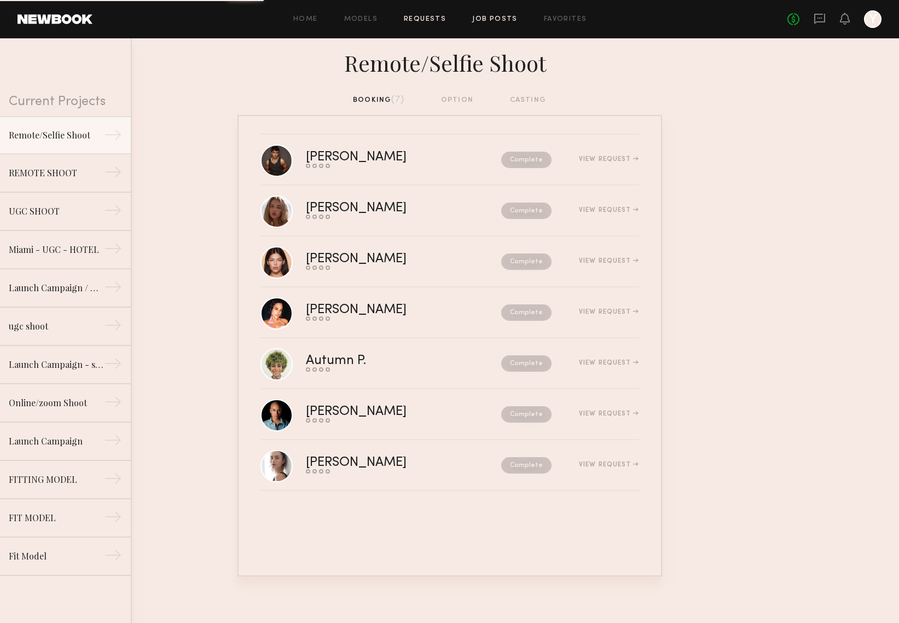
click at [492, 20] on link "Job Posts" at bounding box center [494, 19] width 45 height 7
click at [489, 14] on div "Home Models Requests Job Posts Favorites Sign Out No fees up to $5,000 Y" at bounding box center [487, 19] width 789 height 18
click at [491, 22] on div "Home Models Requests Job Posts Favorites Sign Out No fees up to $5,000 Y" at bounding box center [487, 19] width 789 height 18
click at [489, 17] on link "Job Posts" at bounding box center [494, 19] width 45 height 7
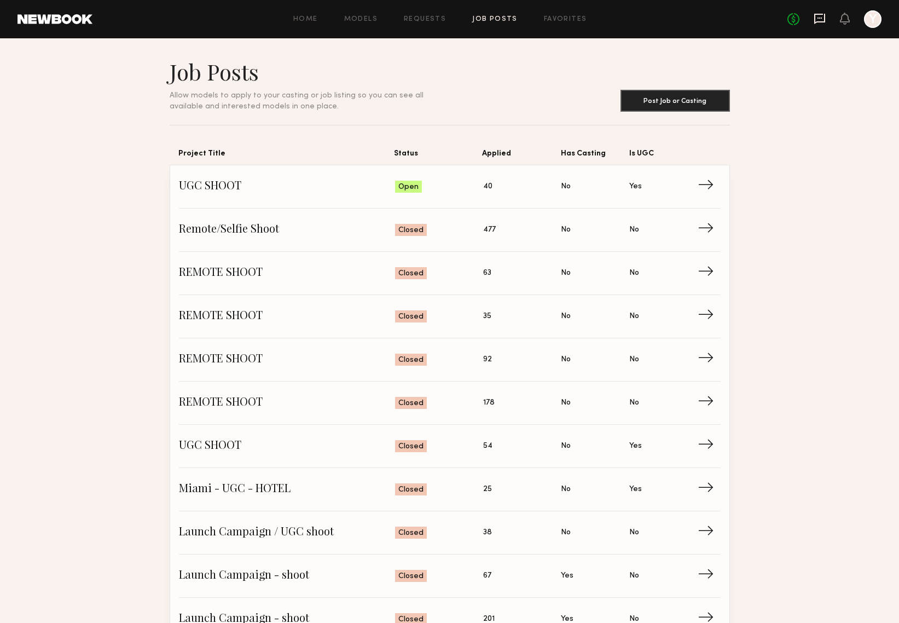
click at [818, 22] on icon at bounding box center [820, 19] width 11 height 10
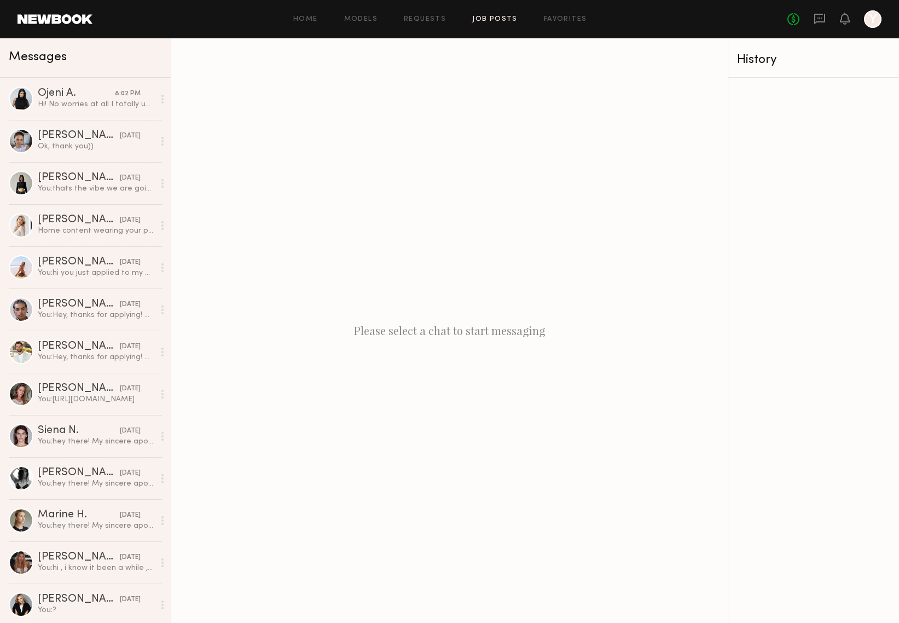
click at [492, 18] on link "Job Posts" at bounding box center [494, 19] width 45 height 7
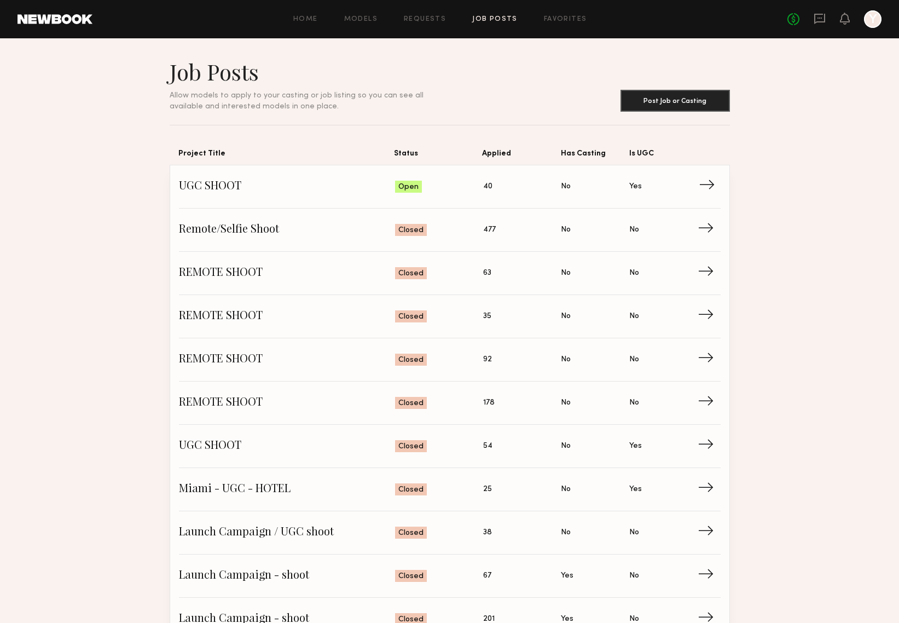
click at [204, 189] on span "UGC SHOOT" at bounding box center [287, 186] width 217 height 16
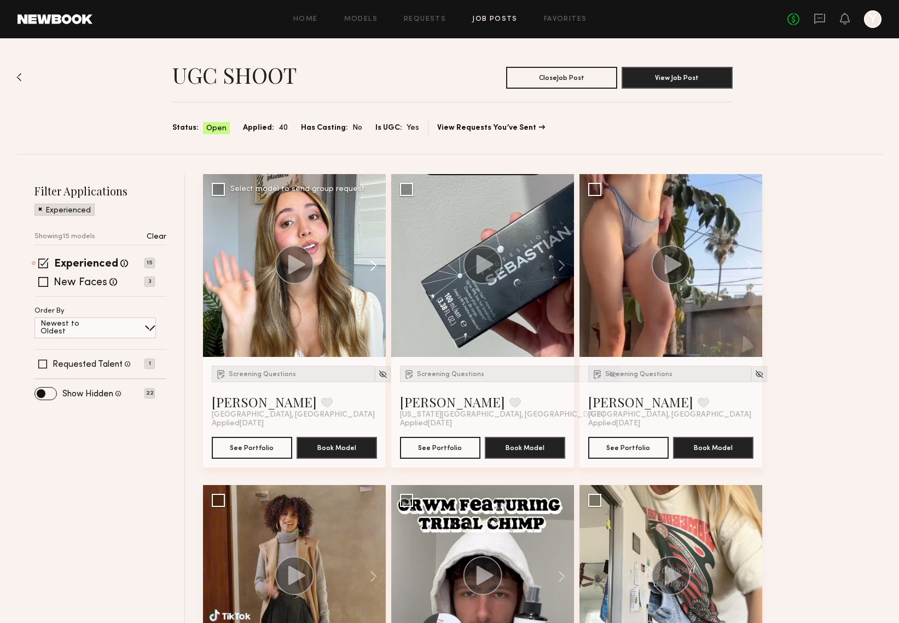
click at [372, 264] on button at bounding box center [368, 265] width 35 height 183
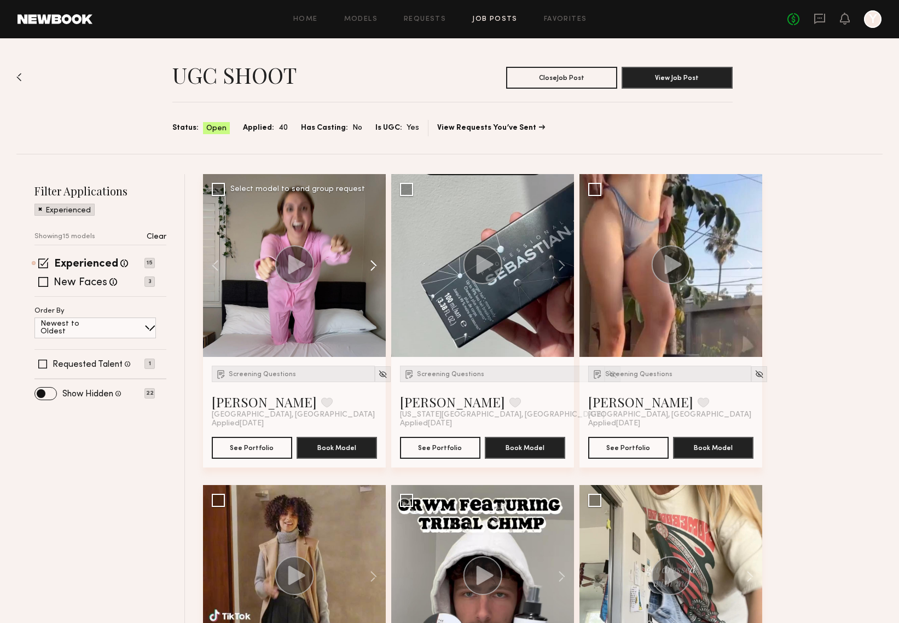
click at [372, 264] on button at bounding box center [368, 265] width 35 height 183
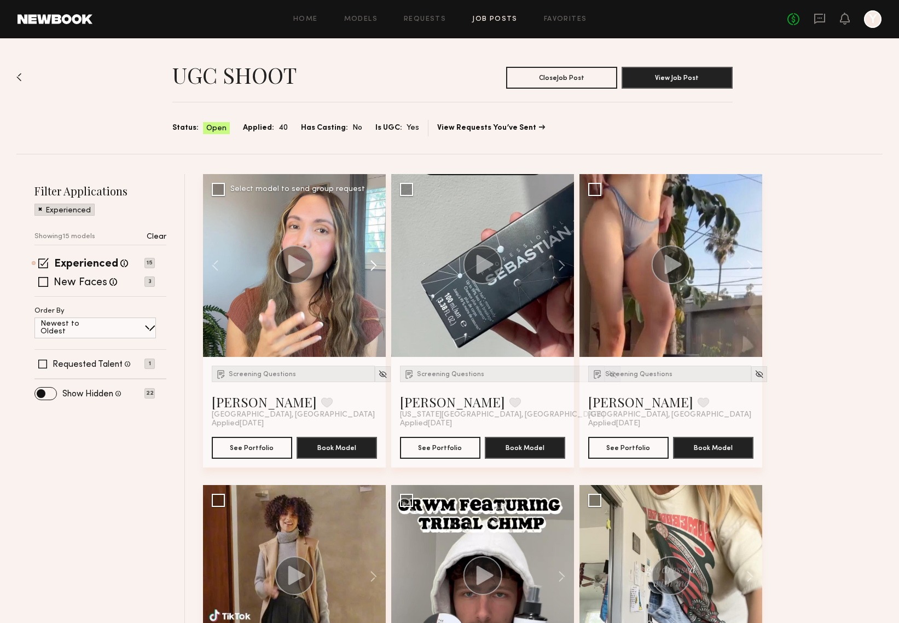
click at [372, 264] on button at bounding box center [368, 265] width 35 height 183
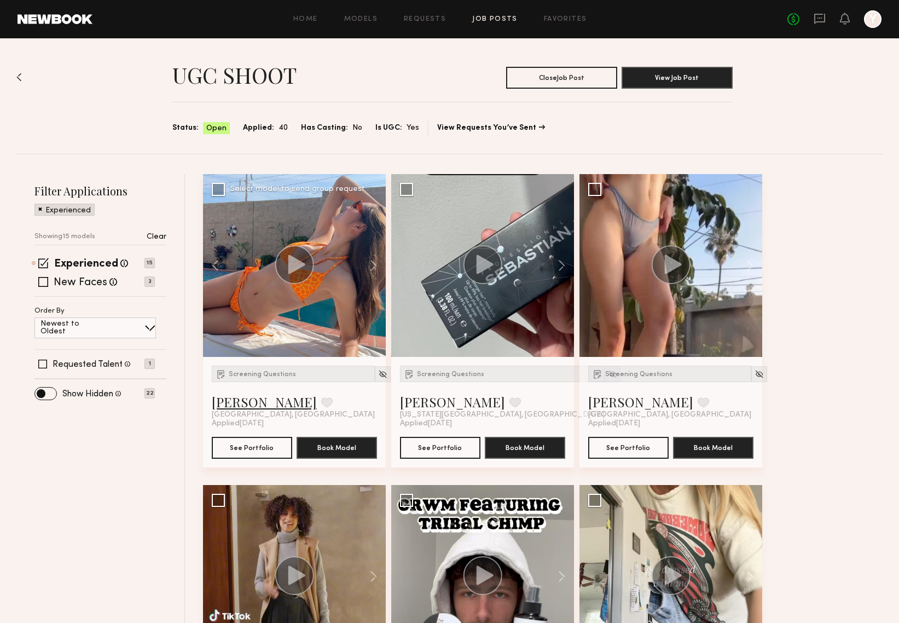
click at [244, 400] on link "Rachel R." at bounding box center [264, 402] width 105 height 18
click at [559, 266] on button at bounding box center [556, 265] width 35 height 183
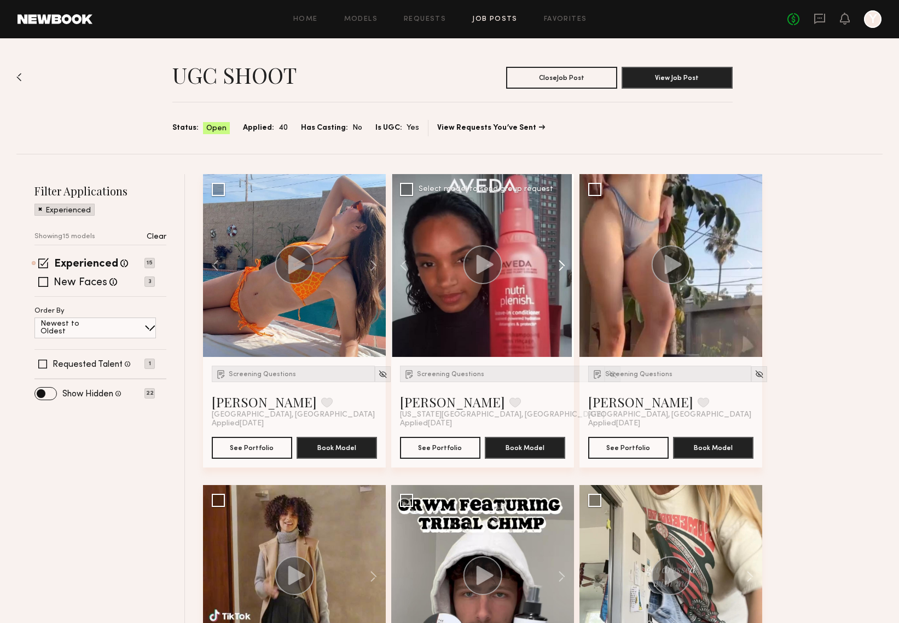
click at [559, 266] on button at bounding box center [556, 265] width 35 height 183
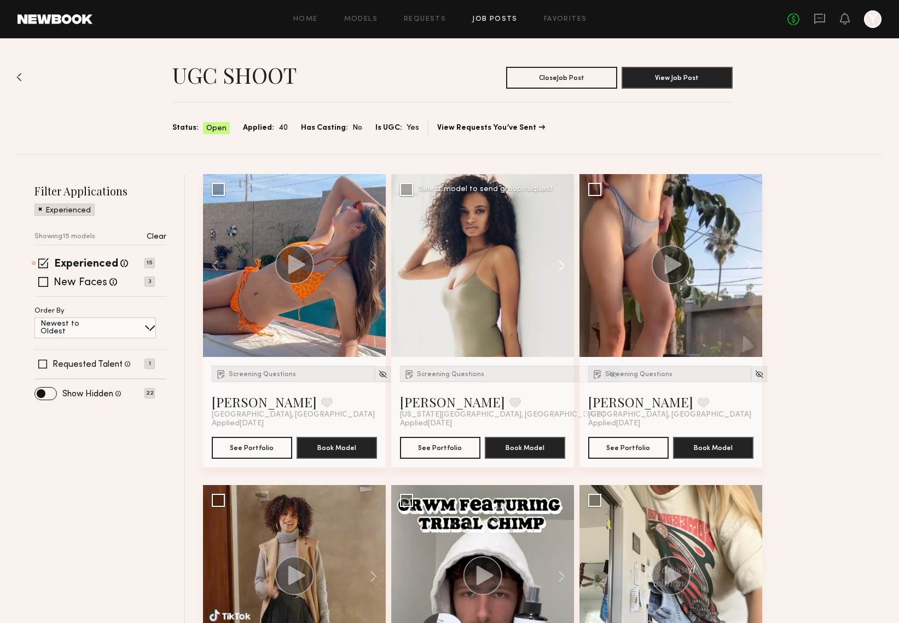
click at [559, 266] on button at bounding box center [556, 265] width 35 height 183
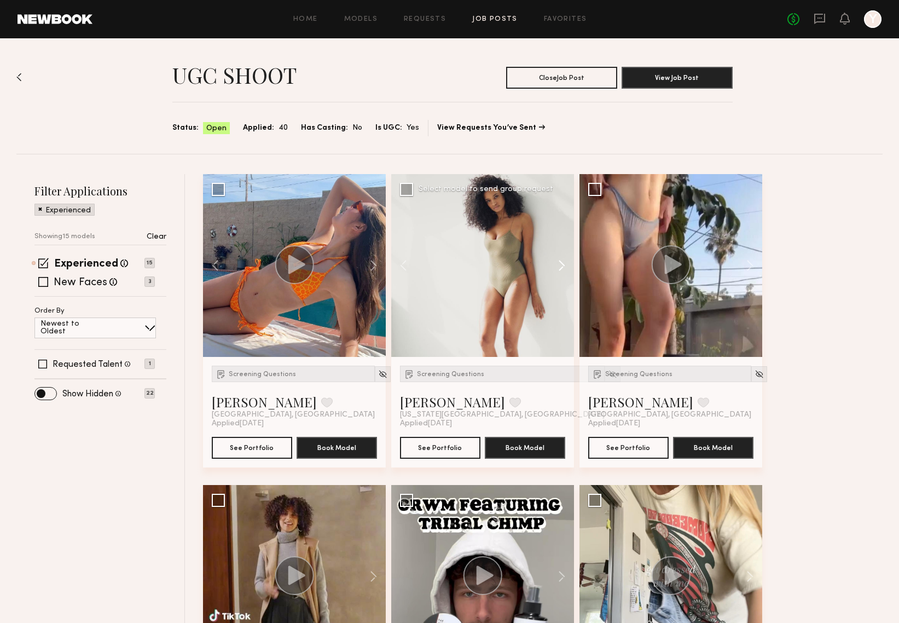
click at [559, 266] on button at bounding box center [556, 265] width 35 height 183
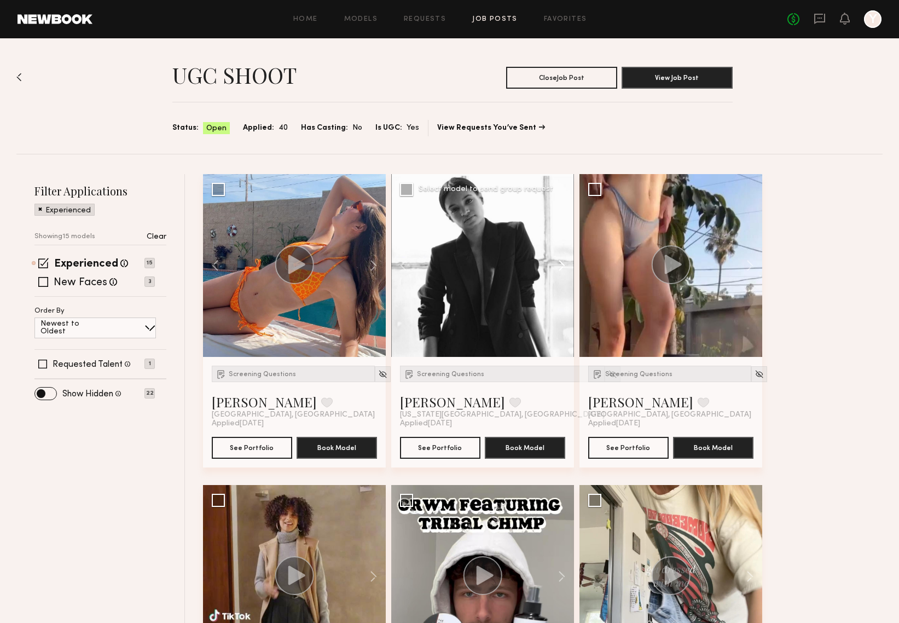
click at [559, 266] on button at bounding box center [556, 265] width 35 height 183
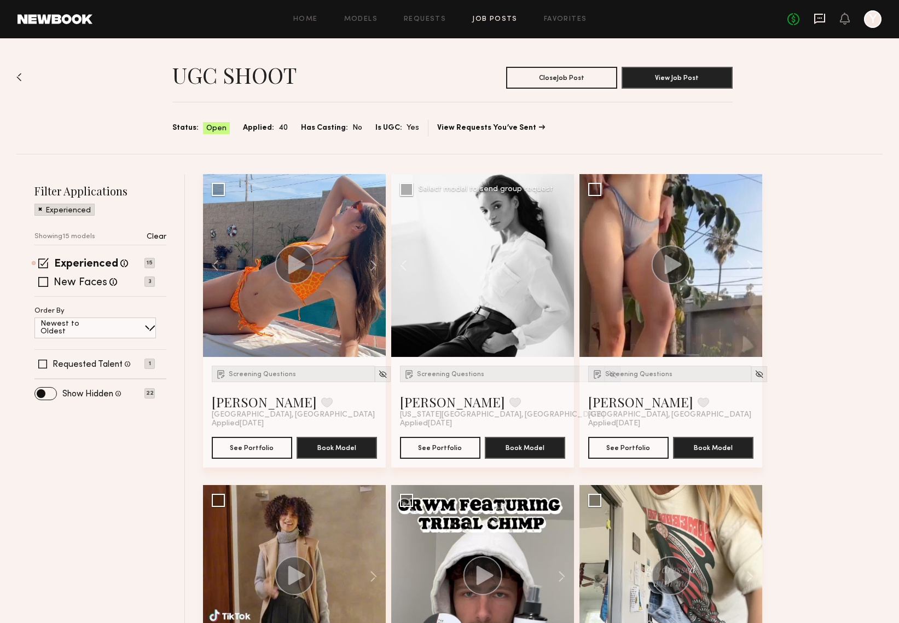
click at [824, 15] on icon at bounding box center [820, 19] width 11 height 10
